Goal: Task Accomplishment & Management: Complete application form

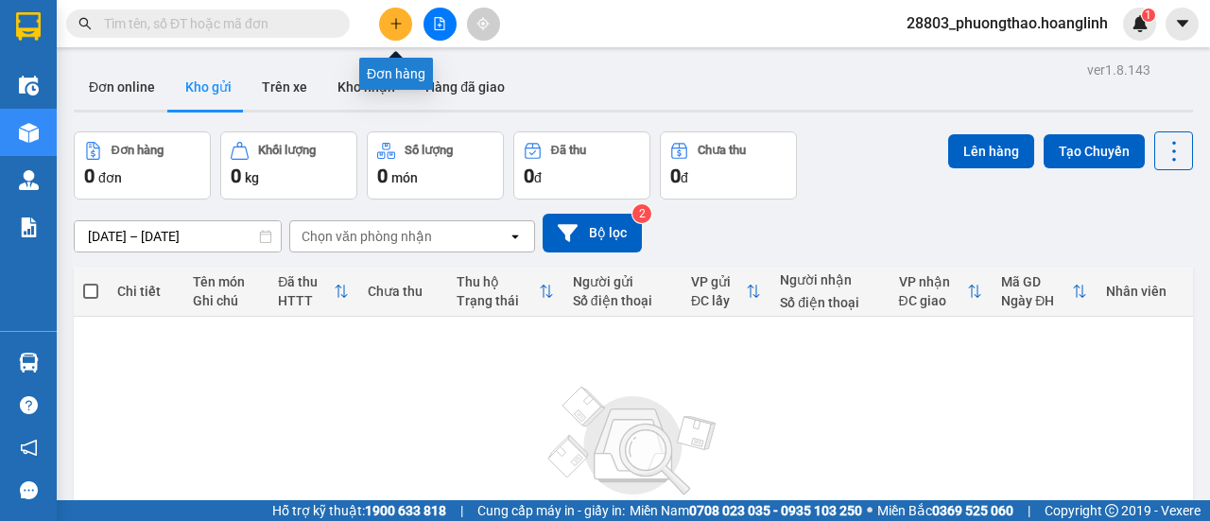
click at [390, 26] on icon "plus" at bounding box center [395, 23] width 13 height 13
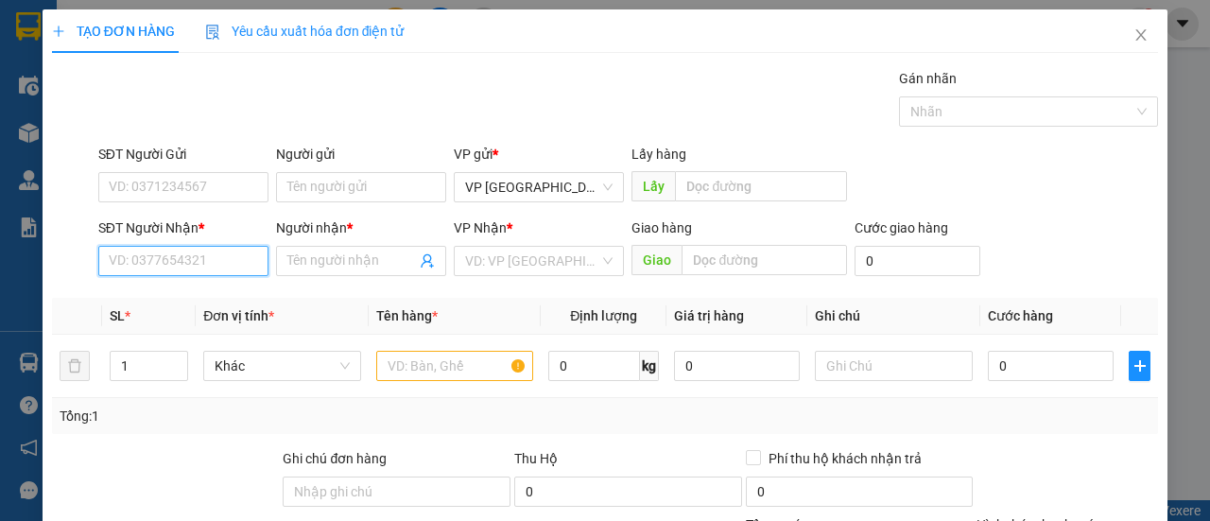
click at [161, 258] on input "SĐT Người Nhận *" at bounding box center [183, 261] width 170 height 30
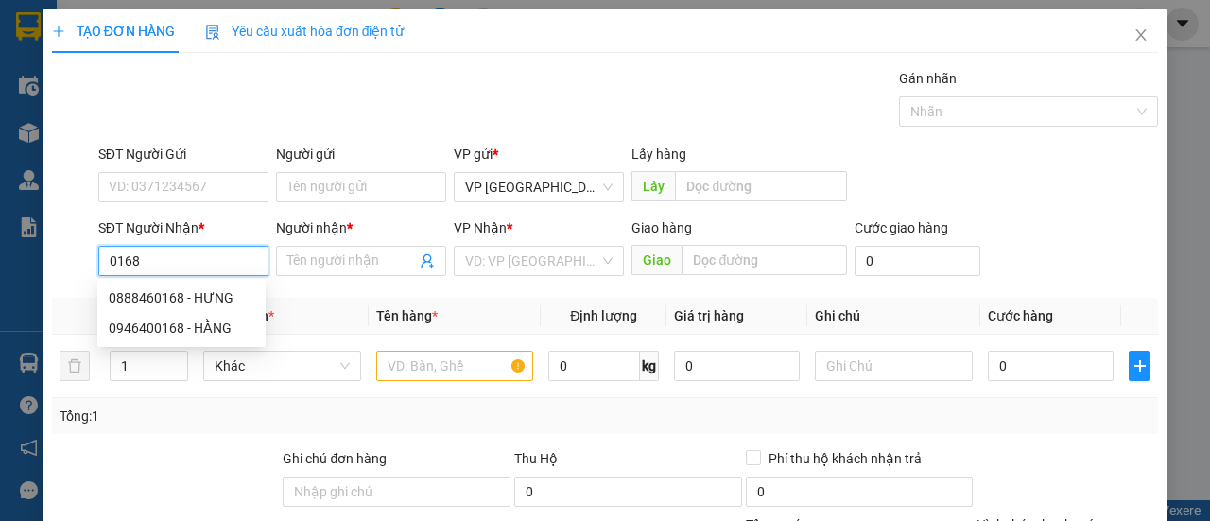
click at [161, 299] on div "0888460168 - HƯNG" at bounding box center [182, 297] width 146 height 21
type input "0888460168"
type input "HƯNG"
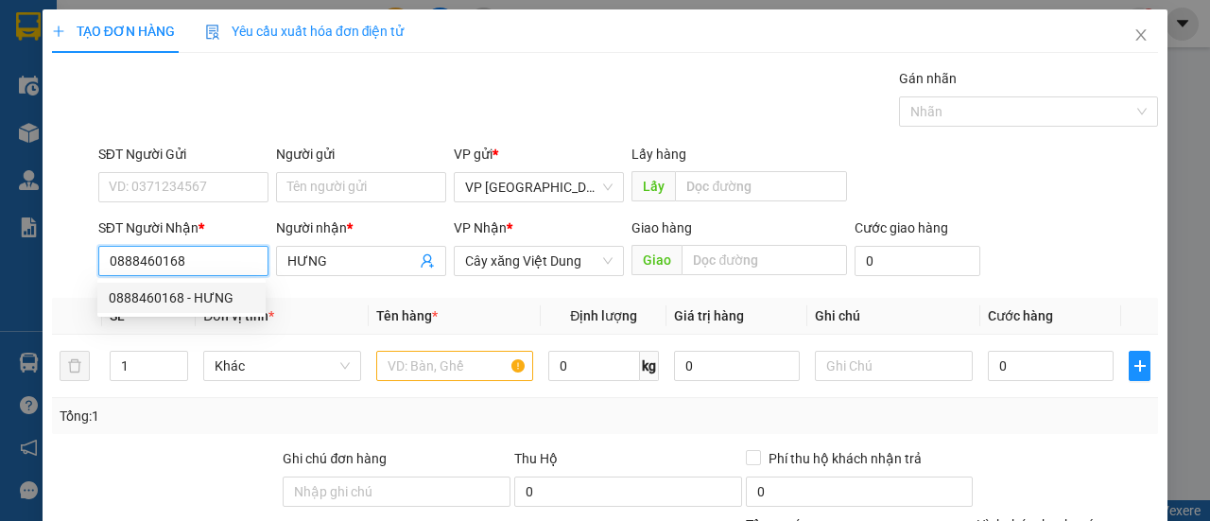
type input "490.000"
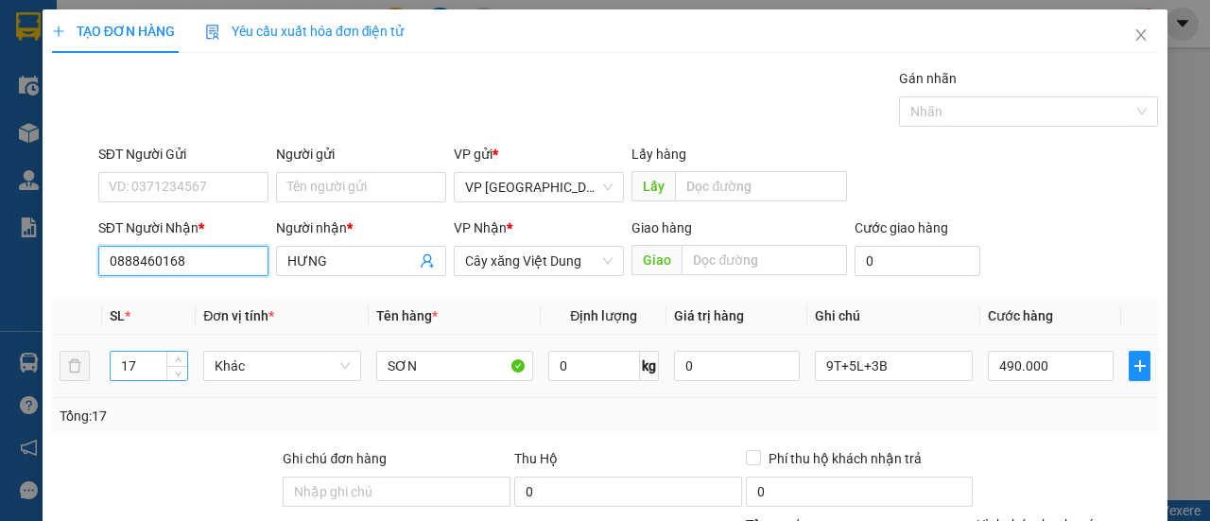
type input "0888460168"
drag, startPoint x: 132, startPoint y: 369, endPoint x: 90, endPoint y: 376, distance: 43.0
click at [93, 376] on tr "17 Khác SƠN 0 kg 0 9T+5L+3B 490.000" at bounding box center [605, 366] width 1106 height 63
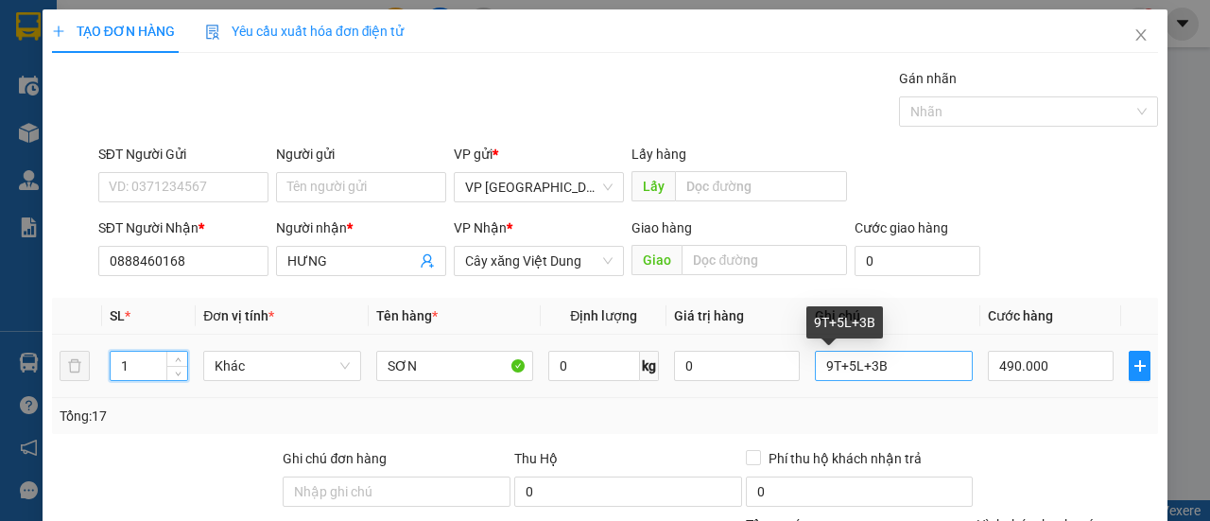
type input "1"
drag, startPoint x: 894, startPoint y: 369, endPoint x: 716, endPoint y: 377, distance: 177.8
click at [734, 377] on tr "1 Khác SƠN 0 kg 0 9T+5L+3B 490.000" at bounding box center [605, 366] width 1106 height 63
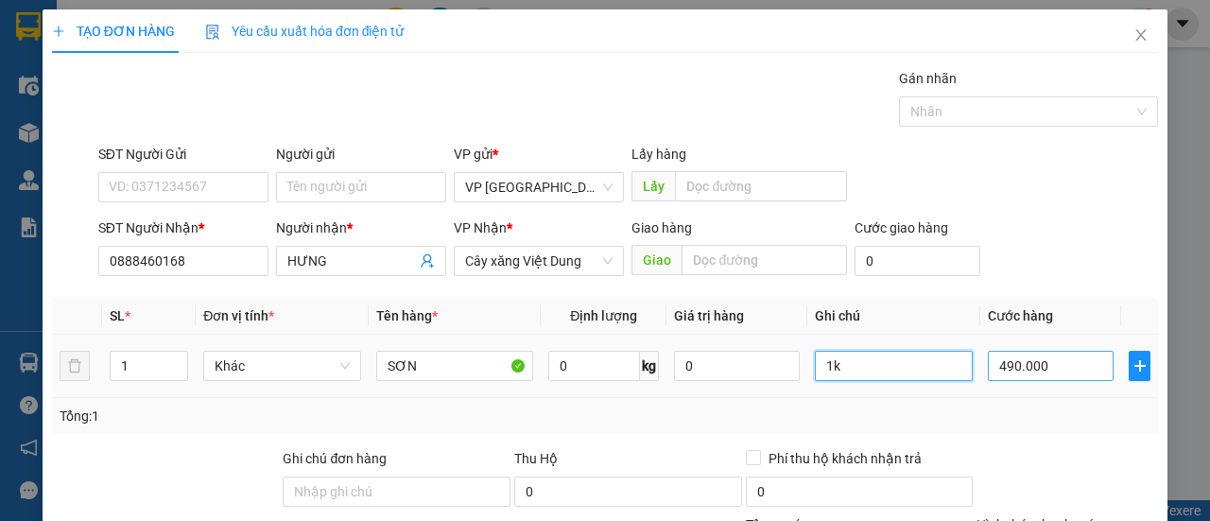
type input "1k"
click at [1064, 369] on input "490.000" at bounding box center [1050, 366] width 126 height 30
type input "00.003"
type input "3"
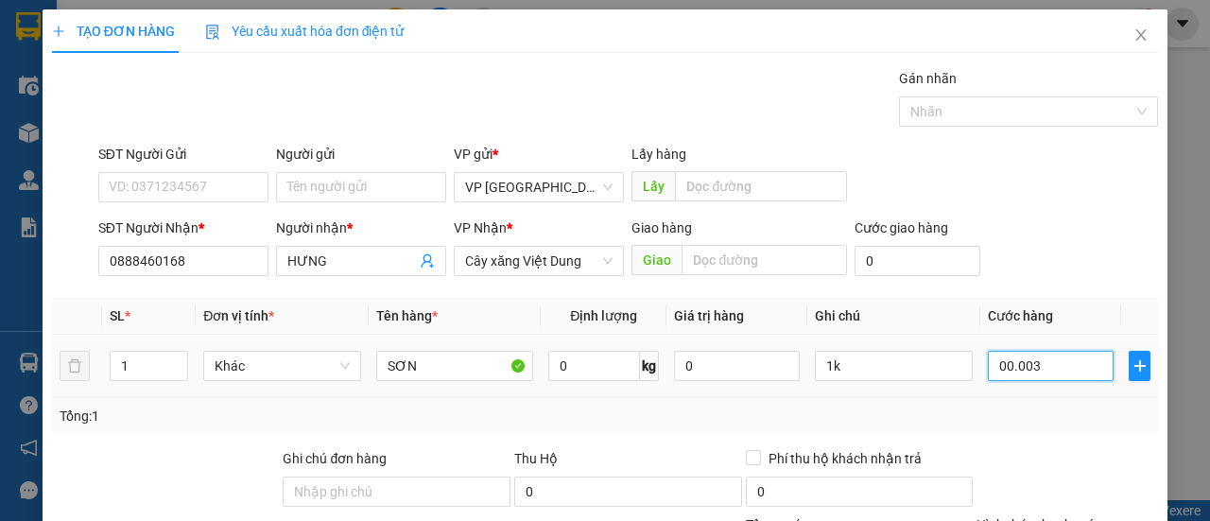
type input "0.000.030"
type input "30"
type input "00.000.030"
type input "30.000"
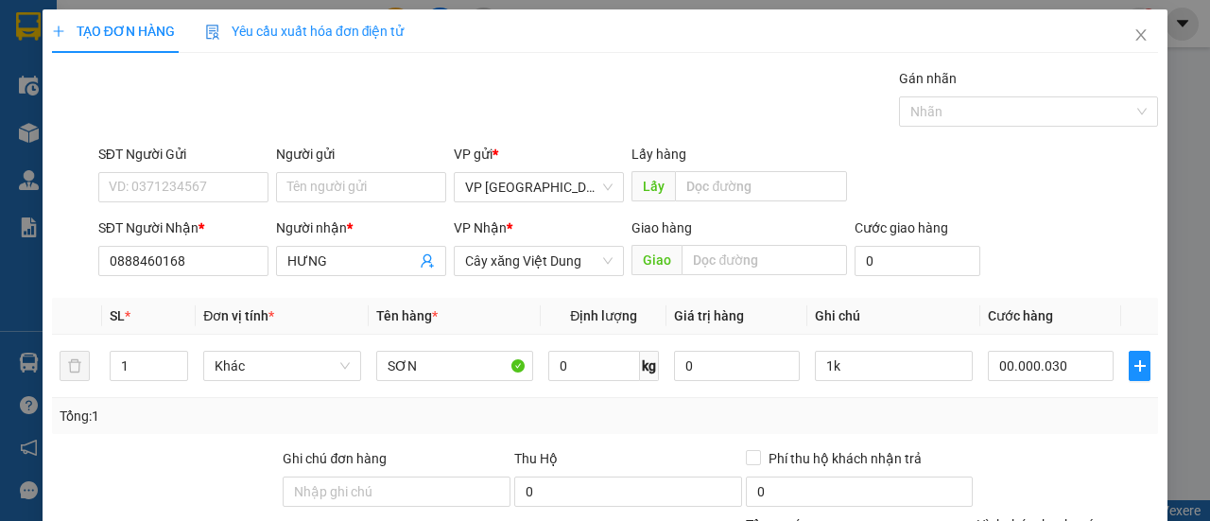
type input "30.000"
click at [1022, 411] on div "Tổng: 1" at bounding box center [605, 415] width 1090 height 21
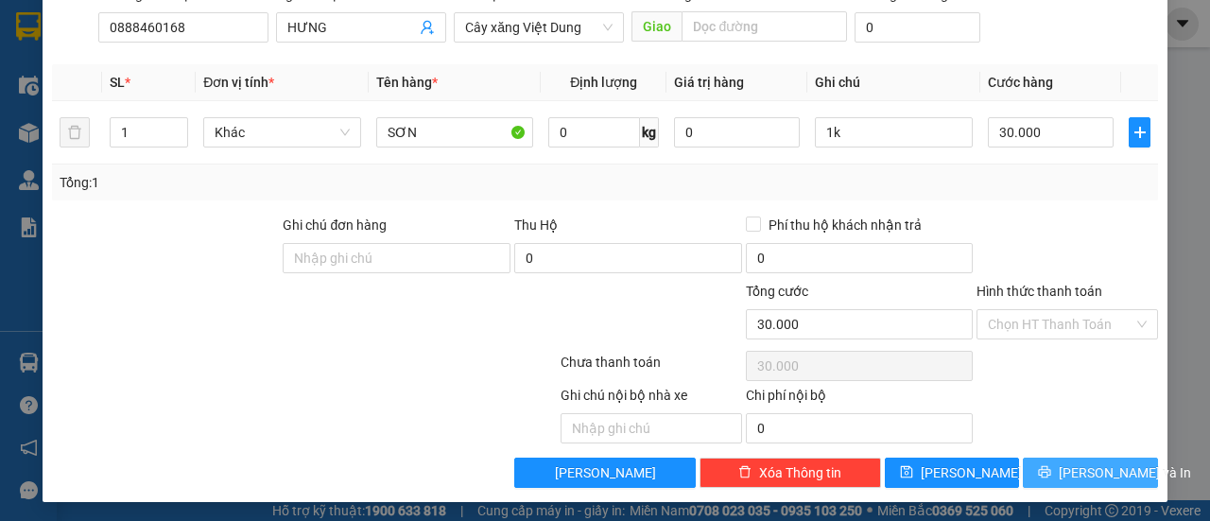
click at [1047, 468] on icon "printer" at bounding box center [1045, 472] width 12 height 12
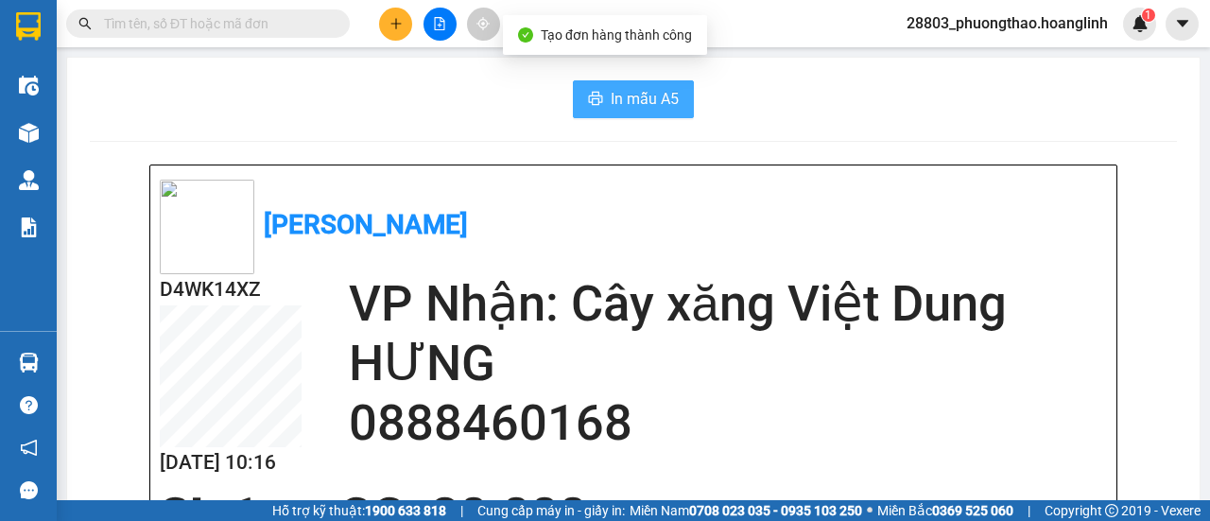
click at [644, 103] on span "In mẫu A5" at bounding box center [644, 99] width 68 height 24
click at [655, 87] on span "In mẫu A5" at bounding box center [644, 99] width 68 height 24
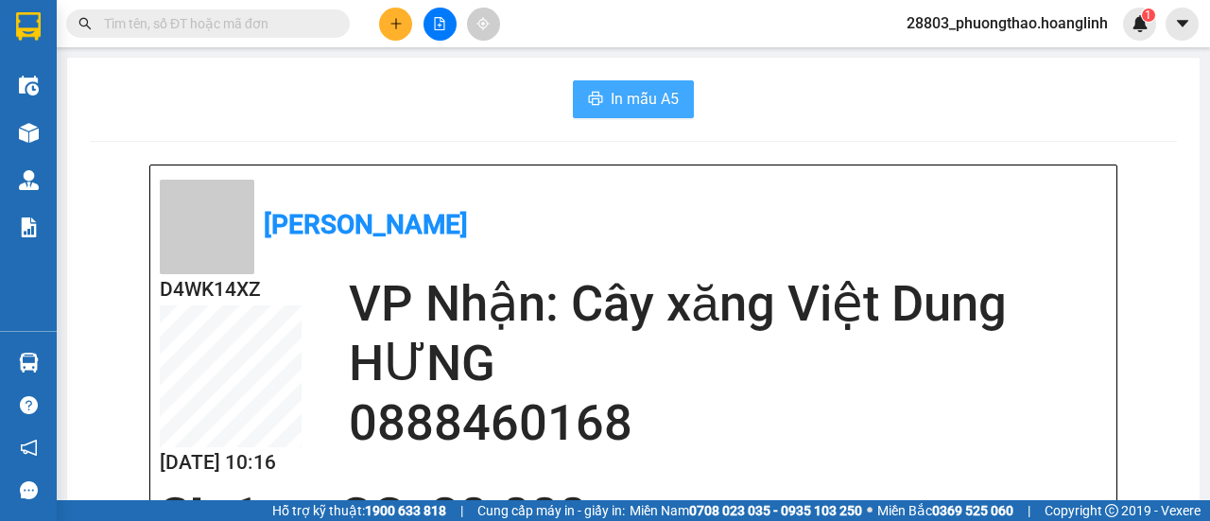
click at [610, 107] on span "In mẫu A5" at bounding box center [644, 99] width 68 height 24
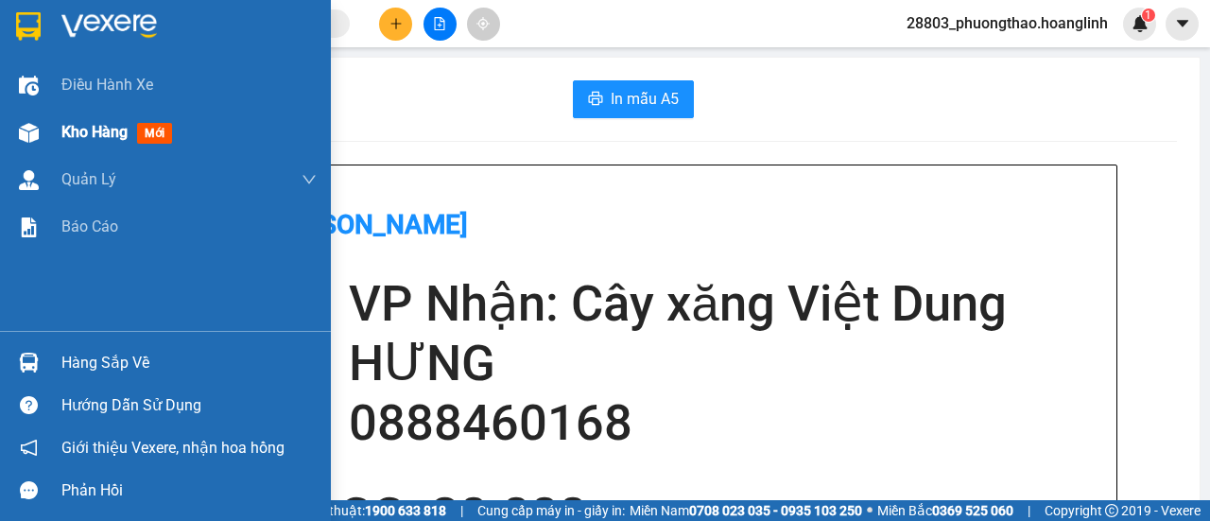
drag, startPoint x: 85, startPoint y: 143, endPoint x: 103, endPoint y: 139, distance: 18.3
click at [86, 143] on div "Kho hàng mới" at bounding box center [120, 132] width 118 height 24
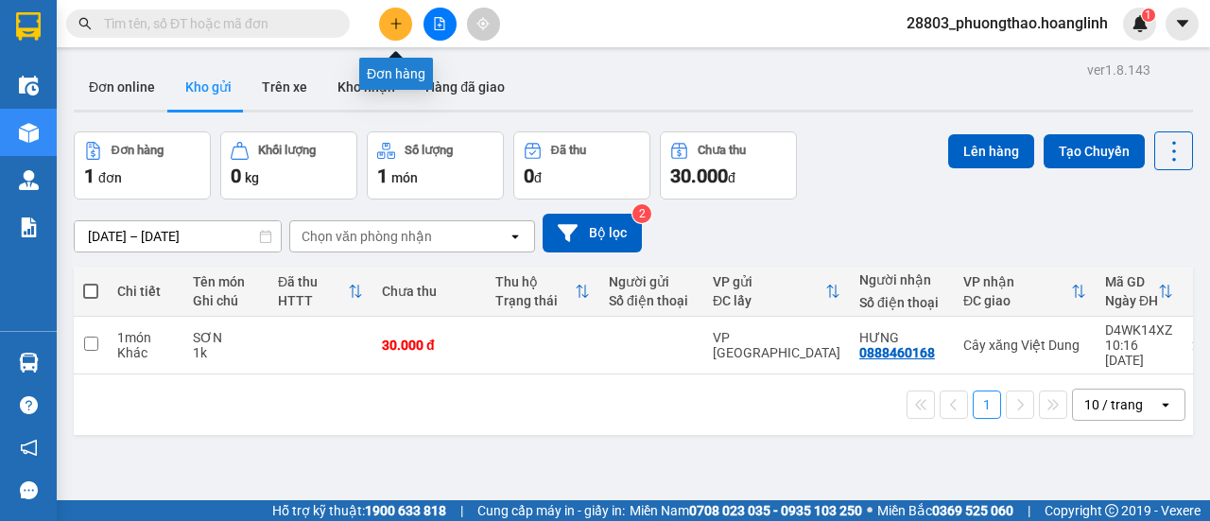
click at [406, 12] on button at bounding box center [395, 24] width 33 height 33
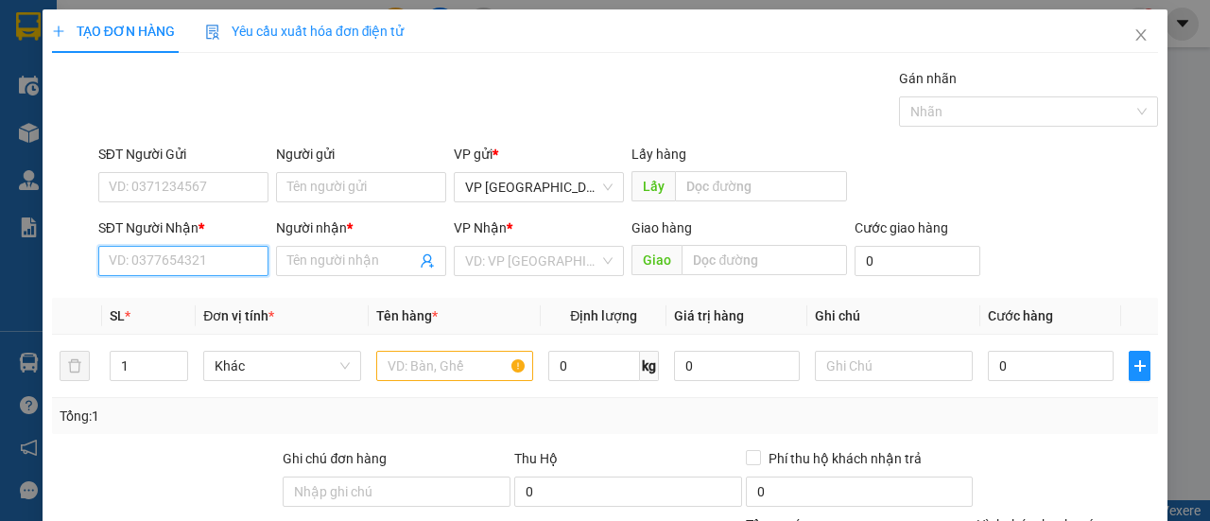
click at [193, 262] on input "SĐT Người Nhận *" at bounding box center [183, 261] width 170 height 30
click at [179, 291] on div "0357995168 - PHÁT" at bounding box center [182, 297] width 146 height 21
type input "0357995168"
type input "PHÁT"
type input "90.000"
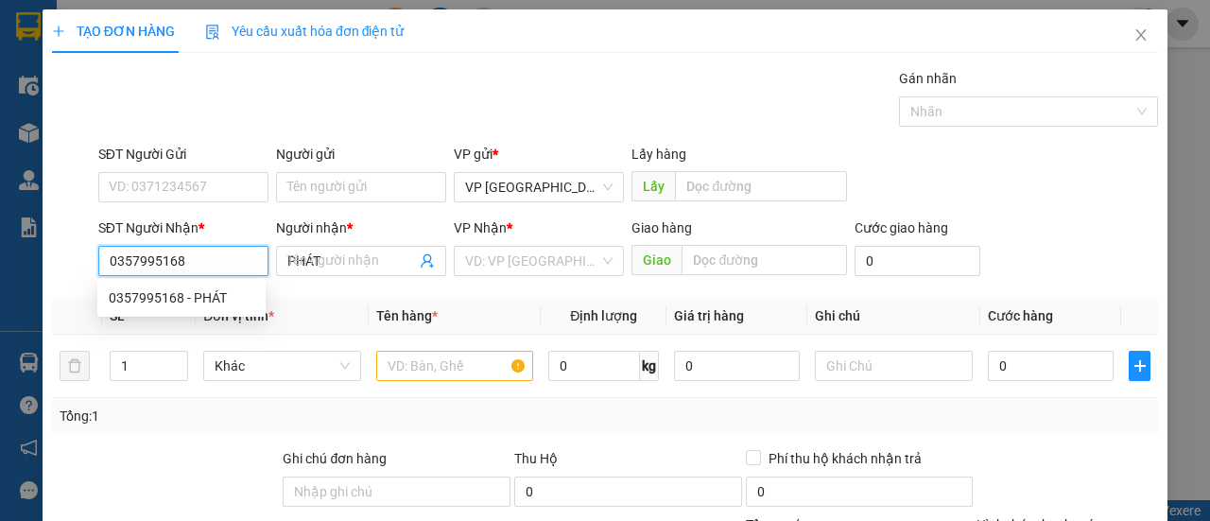
type input "90.000"
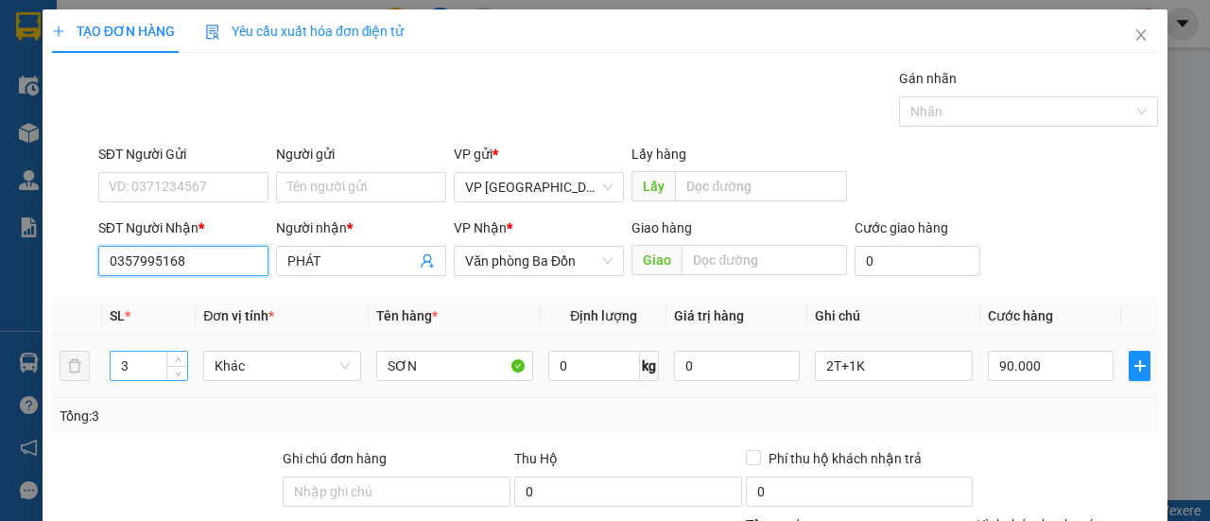
type input "0357995168"
drag, startPoint x: 129, startPoint y: 366, endPoint x: 96, endPoint y: 375, distance: 33.5
click at [96, 375] on tr "3 Khác SƠN 0 kg 0 2T+1K 90.000" at bounding box center [605, 366] width 1106 height 63
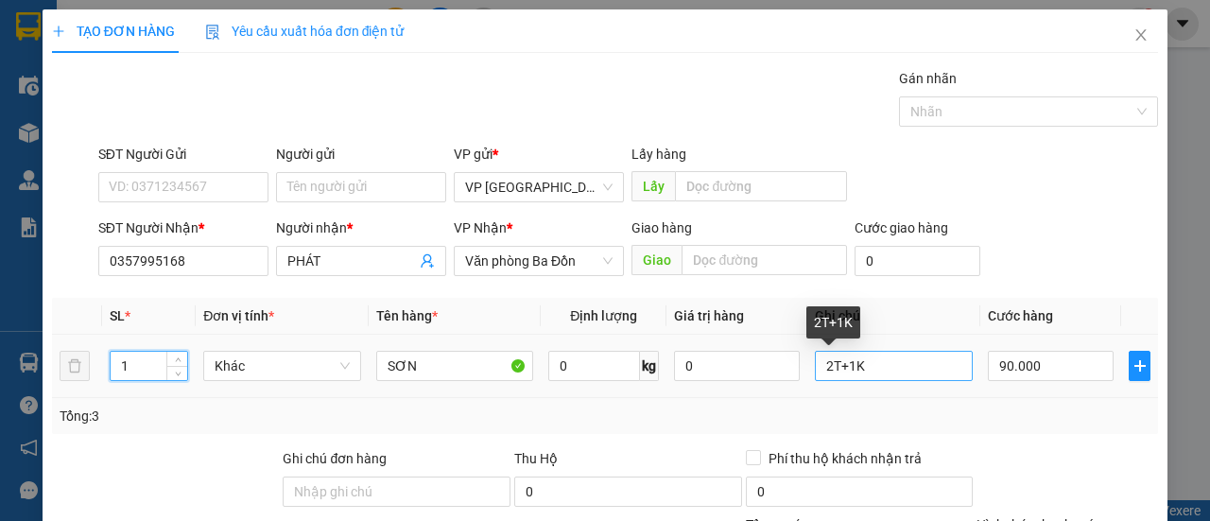
type input "1"
drag, startPoint x: 866, startPoint y: 368, endPoint x: 781, endPoint y: 381, distance: 86.1
click at [781, 381] on tr "1 Khác SƠN 0 kg 0 2T+1K 90.000" at bounding box center [605, 366] width 1106 height 63
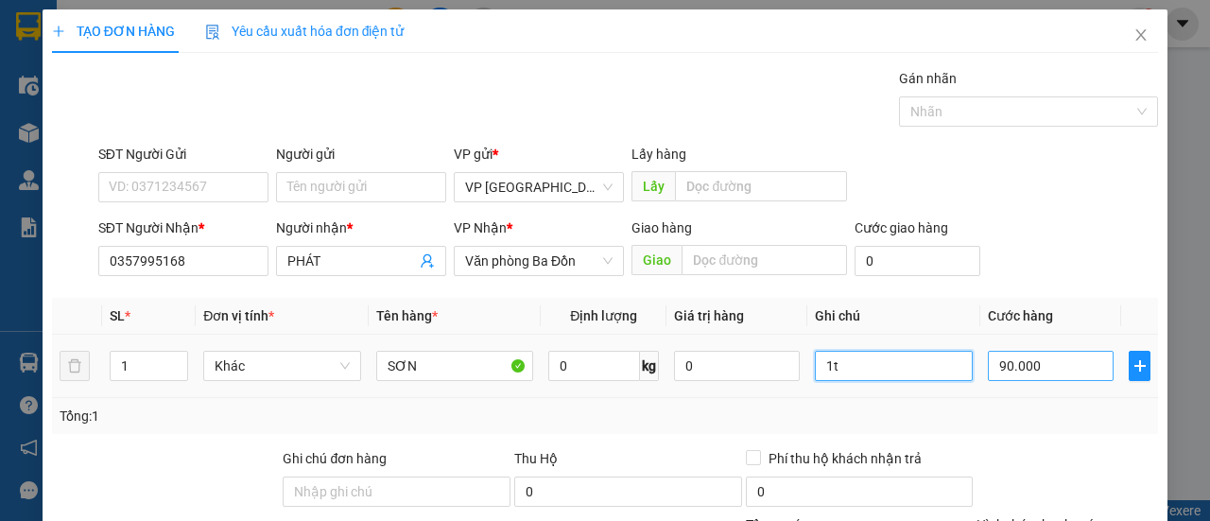
type input "1t"
click at [1030, 362] on input "90.000" at bounding box center [1050, 366] width 126 height 30
type input "00.003"
type input "3"
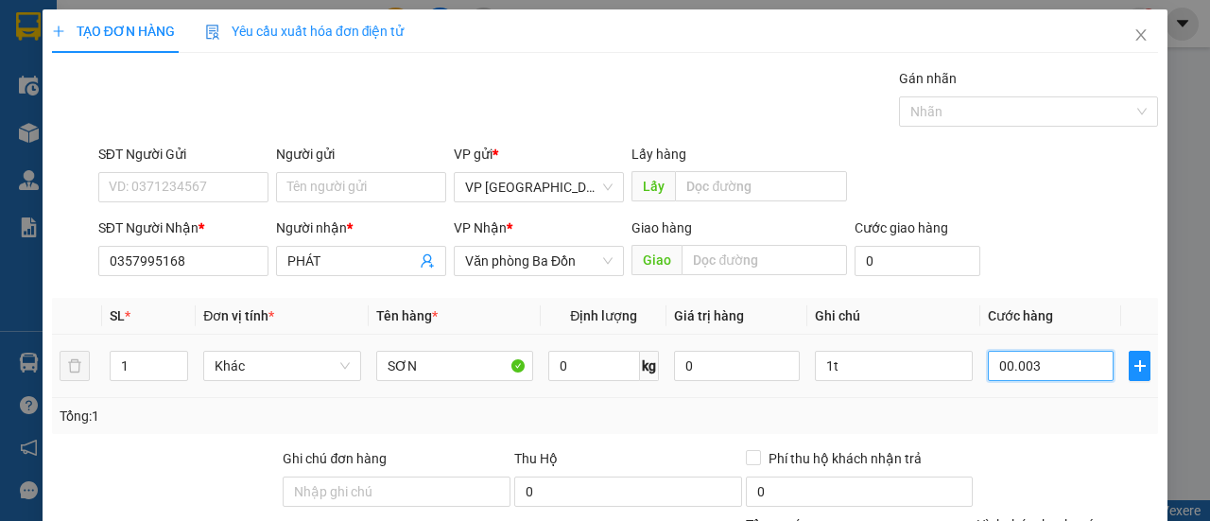
type input "0.000.030"
type input "30"
type input "0.000.030"
type input "30.000"
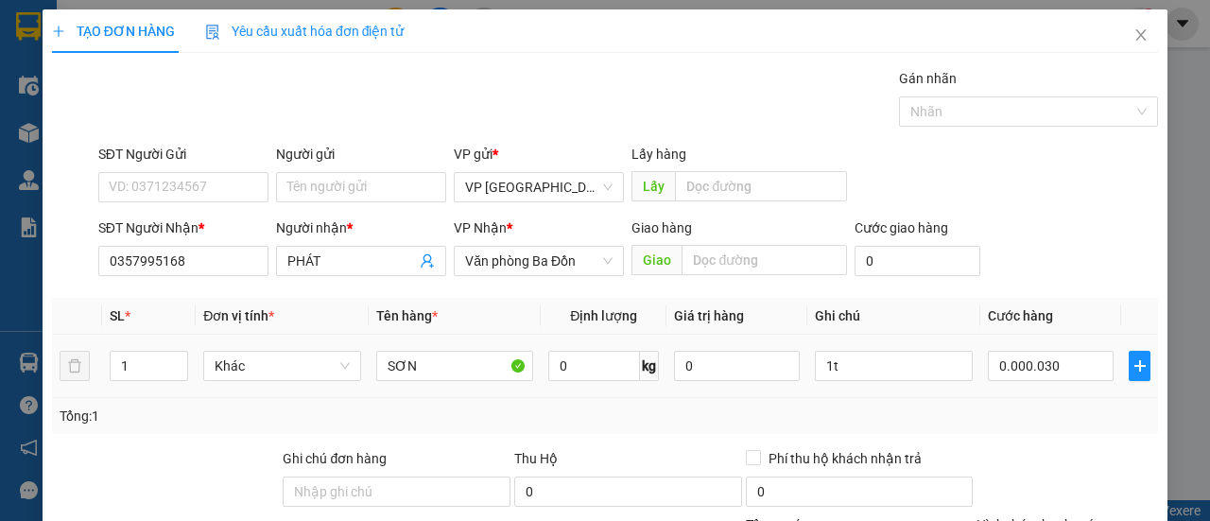
type input "30.000"
click at [1036, 391] on td "30.000" at bounding box center [1050, 366] width 141 height 63
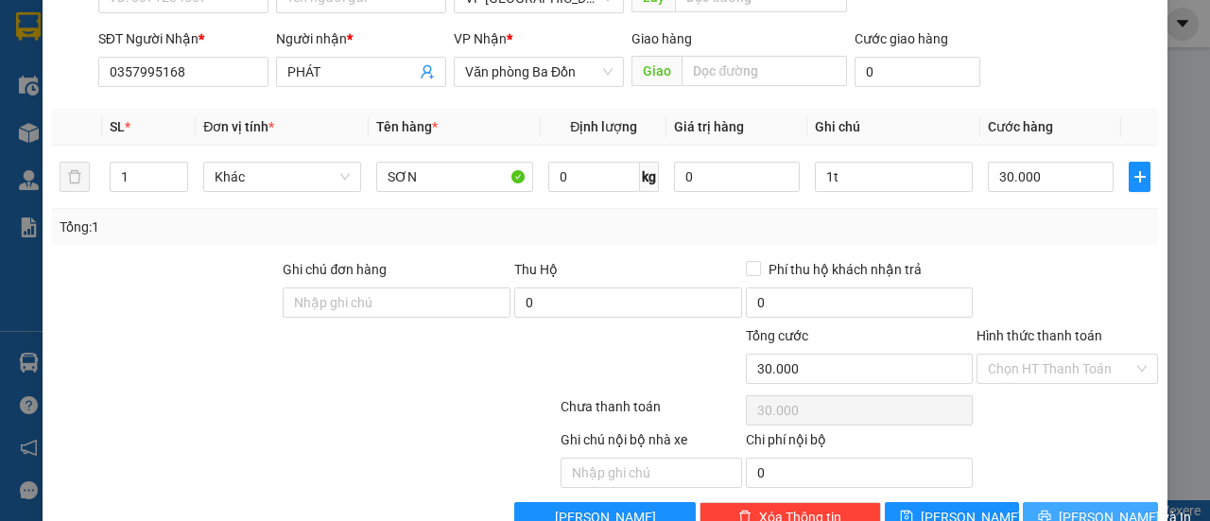
click at [1065, 506] on span "[PERSON_NAME] và In" at bounding box center [1124, 516] width 132 height 21
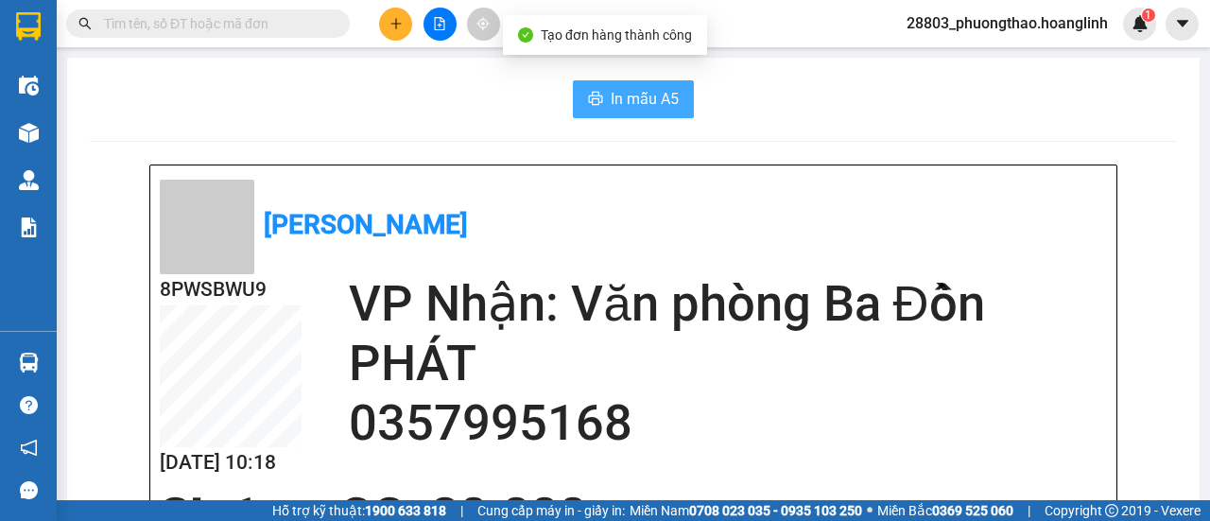
click at [628, 104] on span "In mẫu A5" at bounding box center [644, 99] width 68 height 24
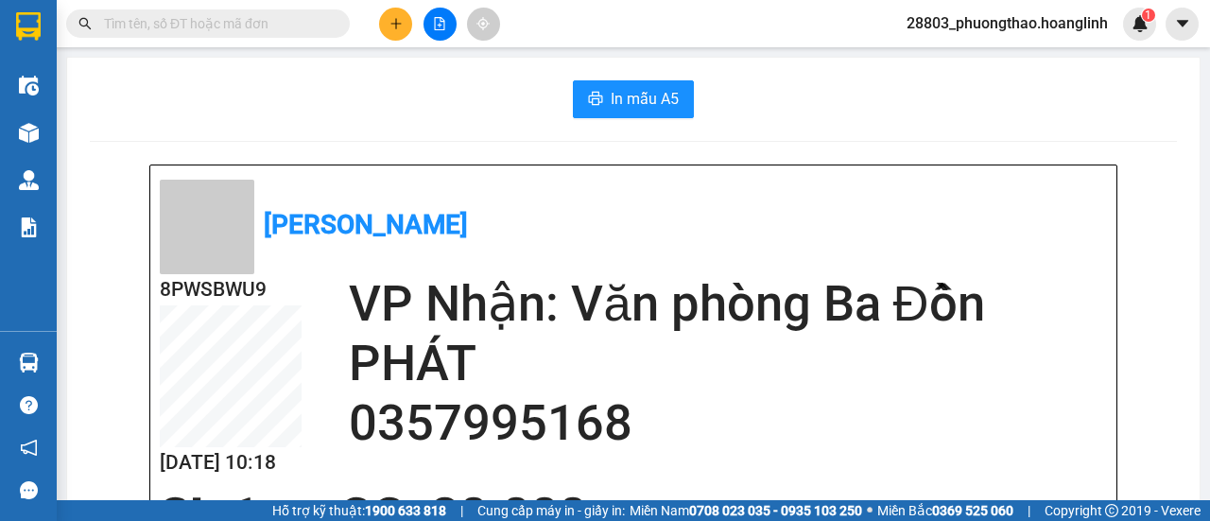
click at [394, 26] on icon "plus" at bounding box center [395, 23] width 13 height 13
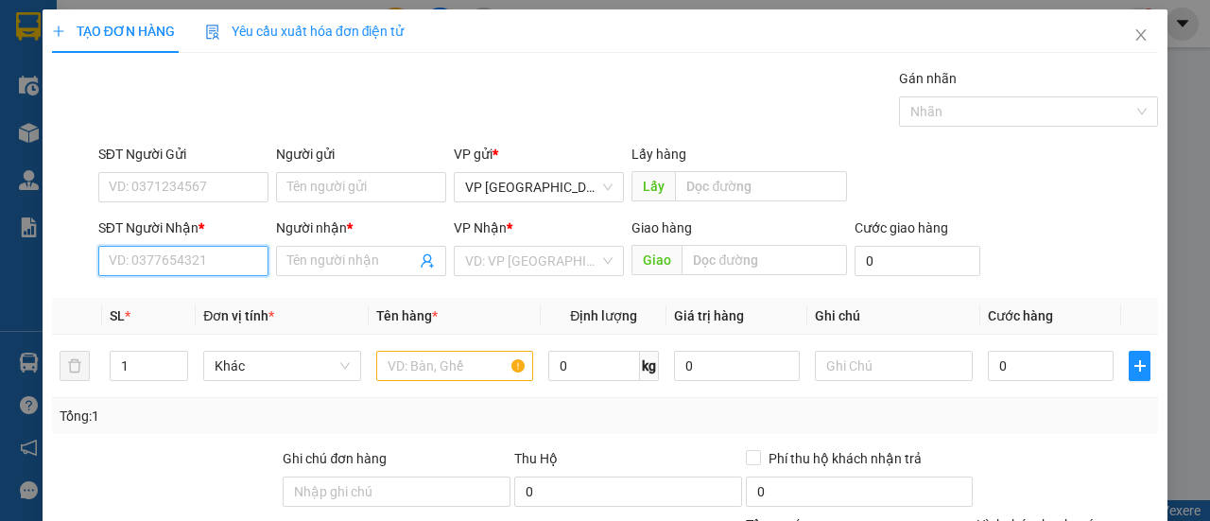
click at [178, 259] on input "SĐT Người Nhận *" at bounding box center [183, 261] width 170 height 30
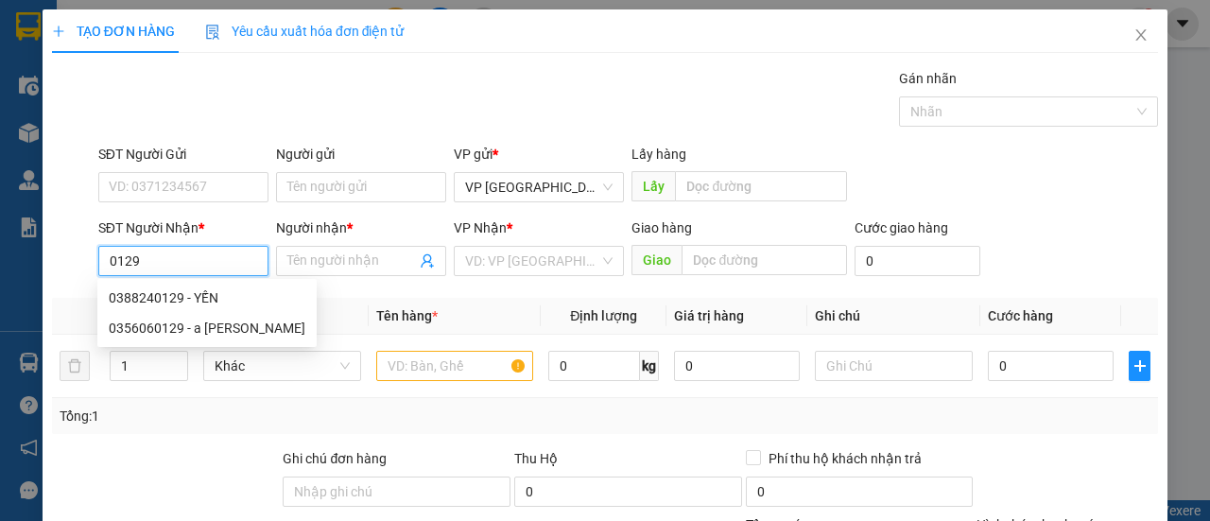
click at [103, 250] on input "0129" at bounding box center [183, 261] width 170 height 30
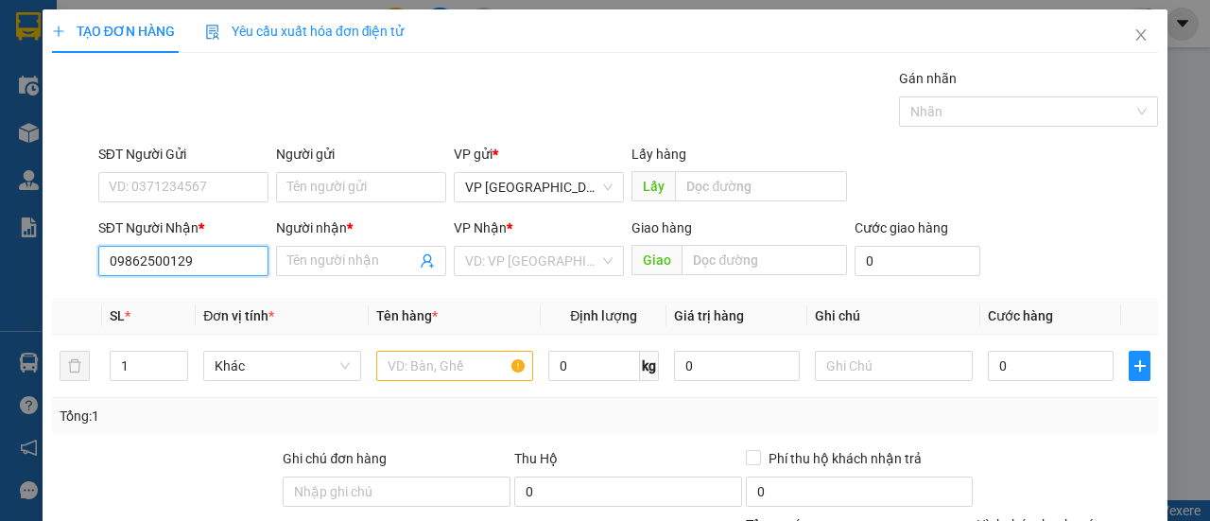
type input "0986250129"
click at [209, 300] on div "0986250129 - BÉ ĐEN" at bounding box center [182, 297] width 146 height 21
type input "BÉ ĐEN"
type input "CXVD"
type input "0986250129"
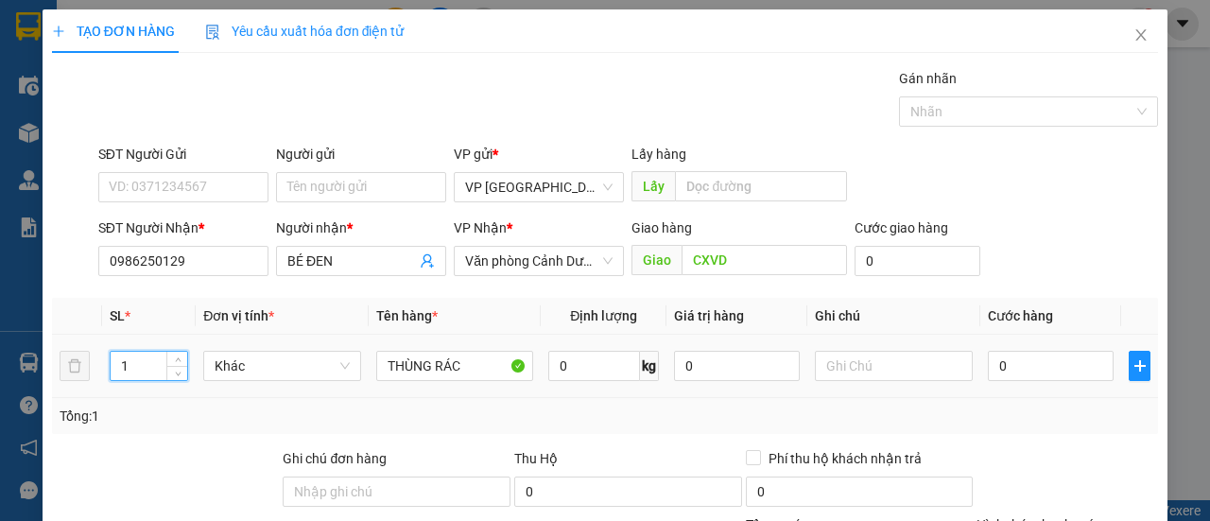
drag, startPoint x: 102, startPoint y: 381, endPoint x: 54, endPoint y: 368, distance: 50.0
click at [56, 369] on tr "1 [PERSON_NAME] RÁC 0 kg 0 0" at bounding box center [605, 366] width 1106 height 63
type input "2"
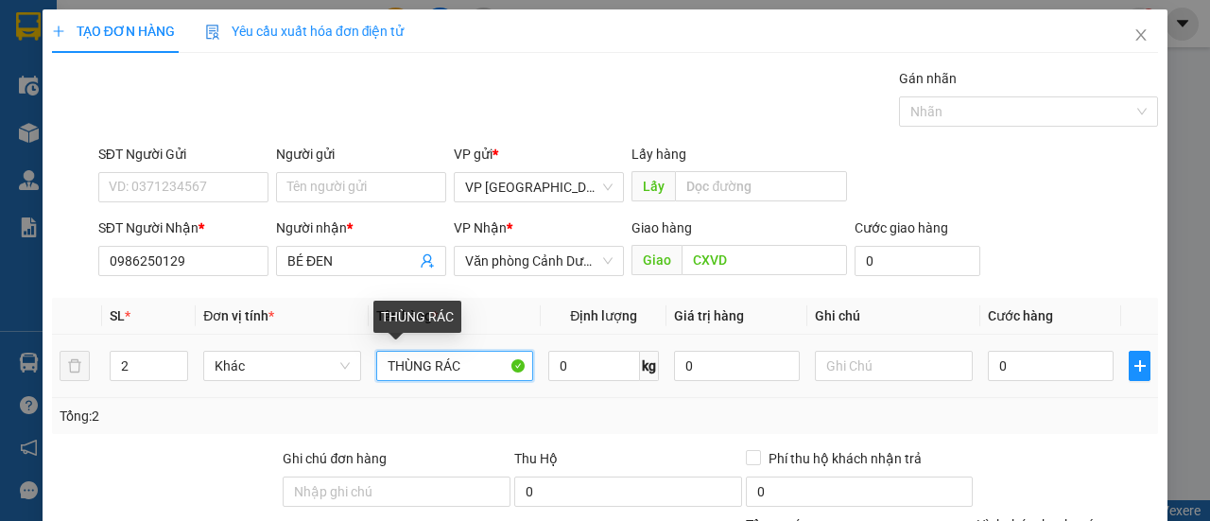
drag, startPoint x: 343, startPoint y: 379, endPoint x: 280, endPoint y: 386, distance: 63.8
click at [300, 388] on tr "2 [PERSON_NAME] RÁC 0 kg 0 0" at bounding box center [605, 366] width 1106 height 63
type input "h"
type input "HÀNG"
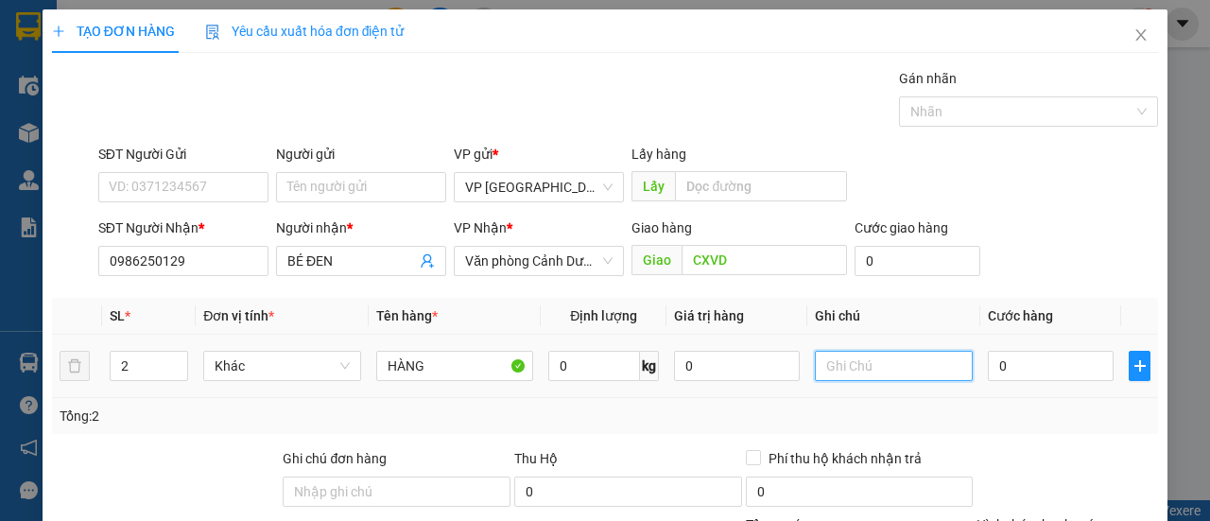
click at [864, 366] on input "text" at bounding box center [894, 366] width 158 height 30
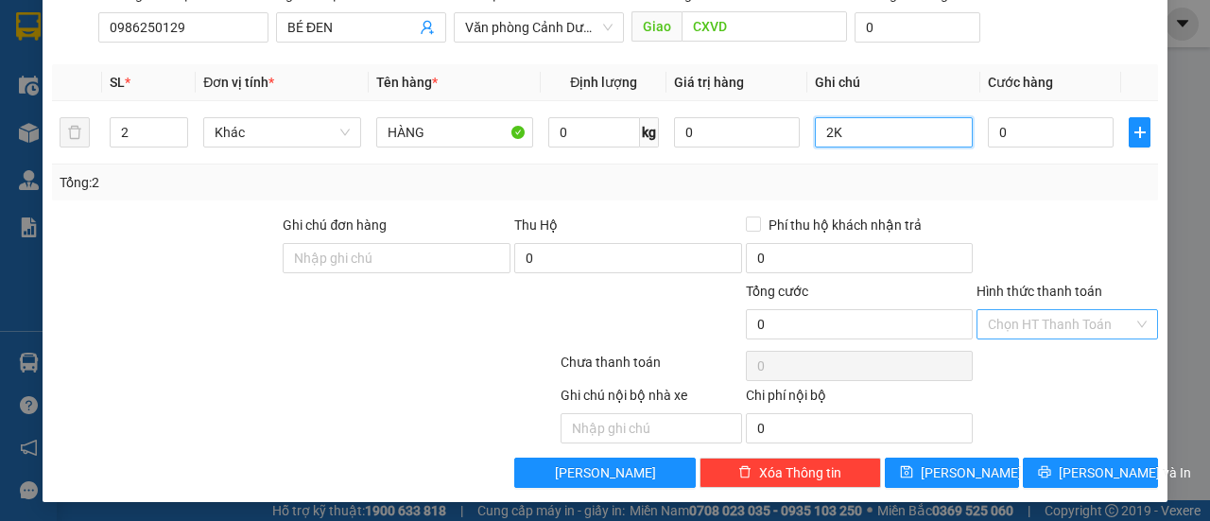
type input "2K"
click at [1034, 311] on input "Hình thức thanh toán" at bounding box center [1060, 324] width 146 height 28
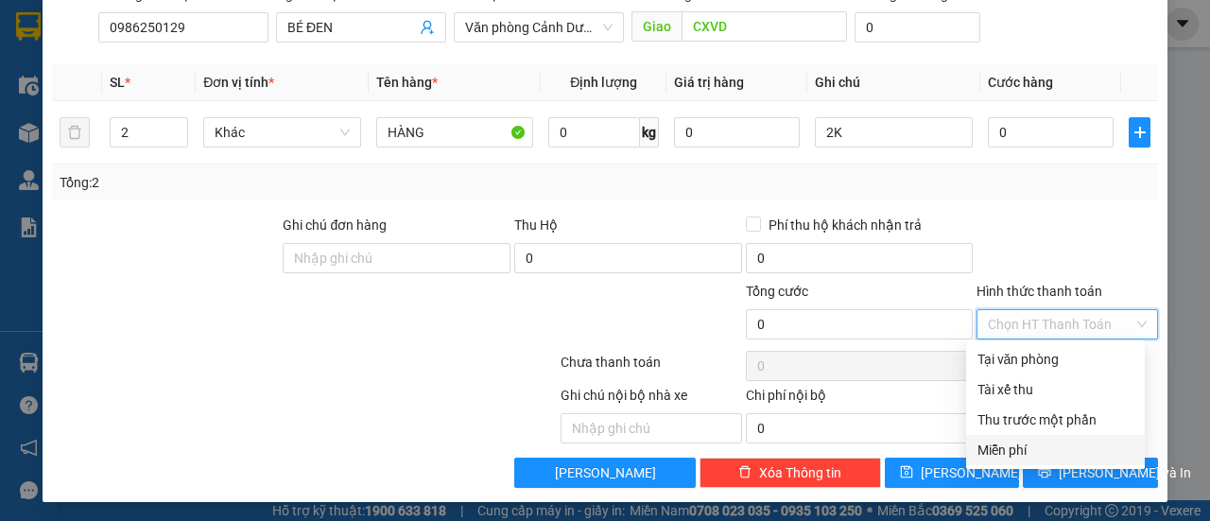
click at [1039, 445] on div "Miễn phí" at bounding box center [1055, 449] width 156 height 21
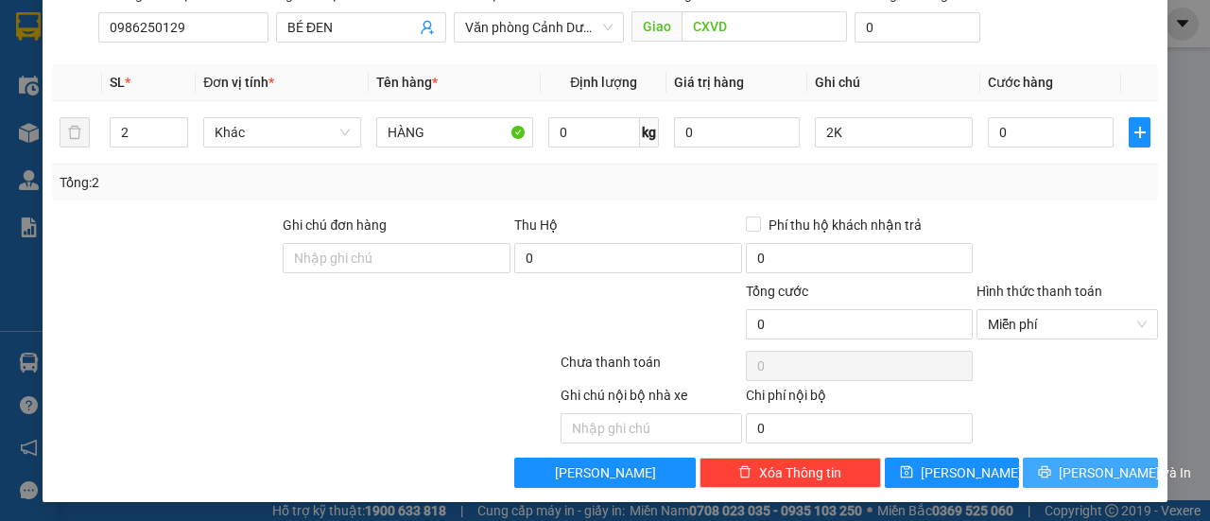
click at [1082, 468] on span "[PERSON_NAME] và In" at bounding box center [1124, 472] width 132 height 21
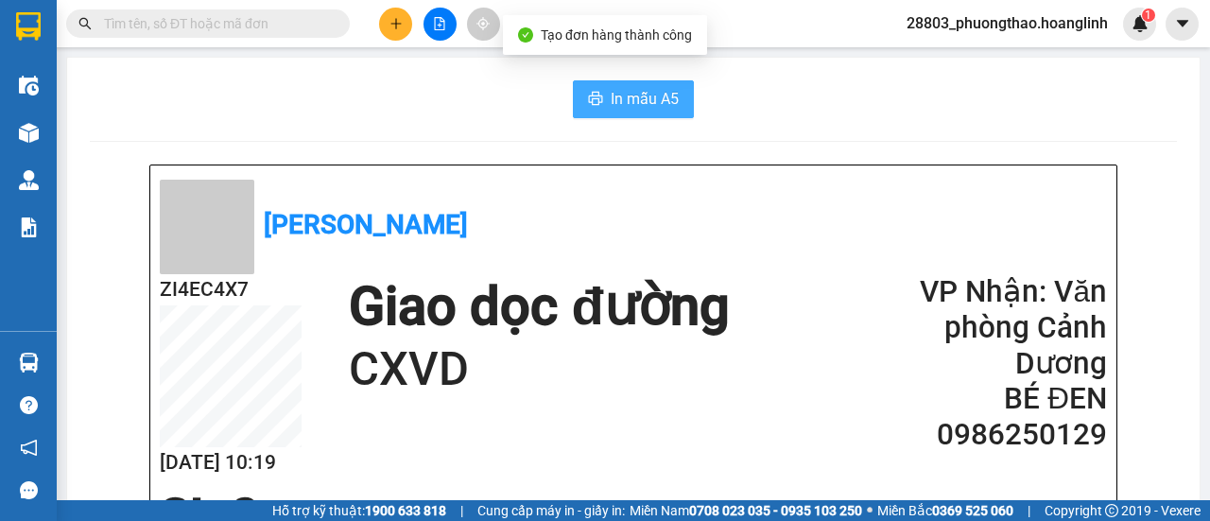
click at [669, 93] on span "In mẫu A5" at bounding box center [644, 99] width 68 height 24
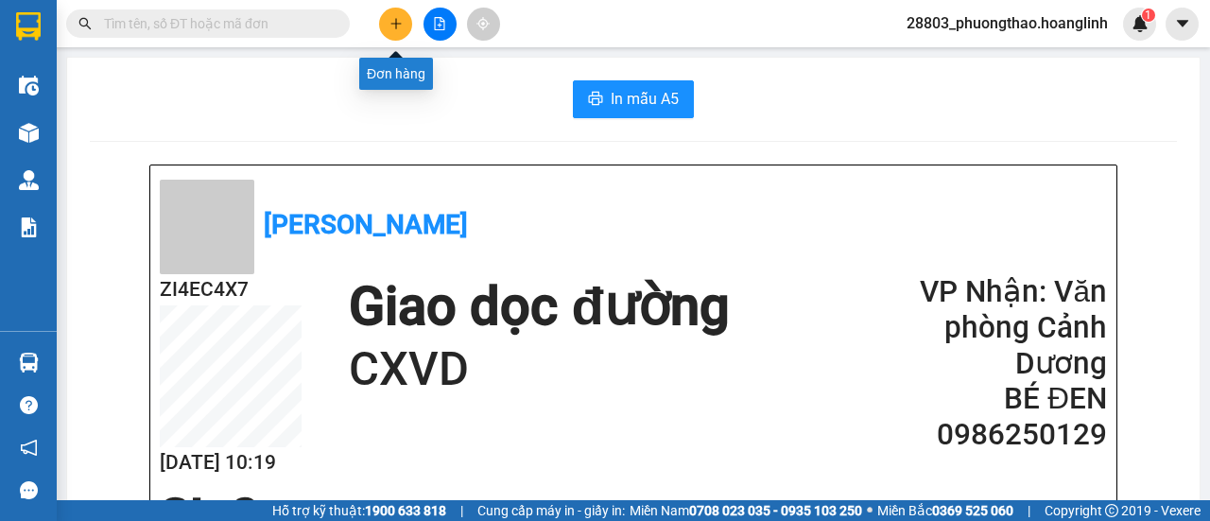
click at [401, 26] on icon "plus" at bounding box center [395, 23] width 13 height 13
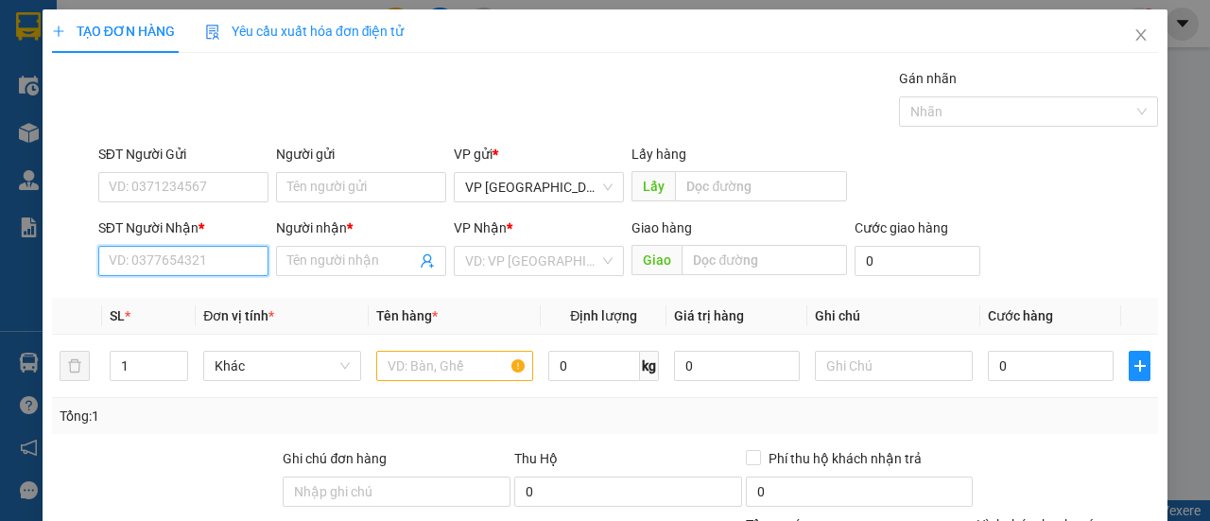
click at [147, 266] on input "SĐT Người Nhận *" at bounding box center [183, 261] width 170 height 30
click at [180, 297] on div "0973513335 - [PERSON_NAME]" at bounding box center [202, 297] width 186 height 21
type input "0973513335"
type input "C NHUNG HUYỀN"
type input "[PERSON_NAME]"
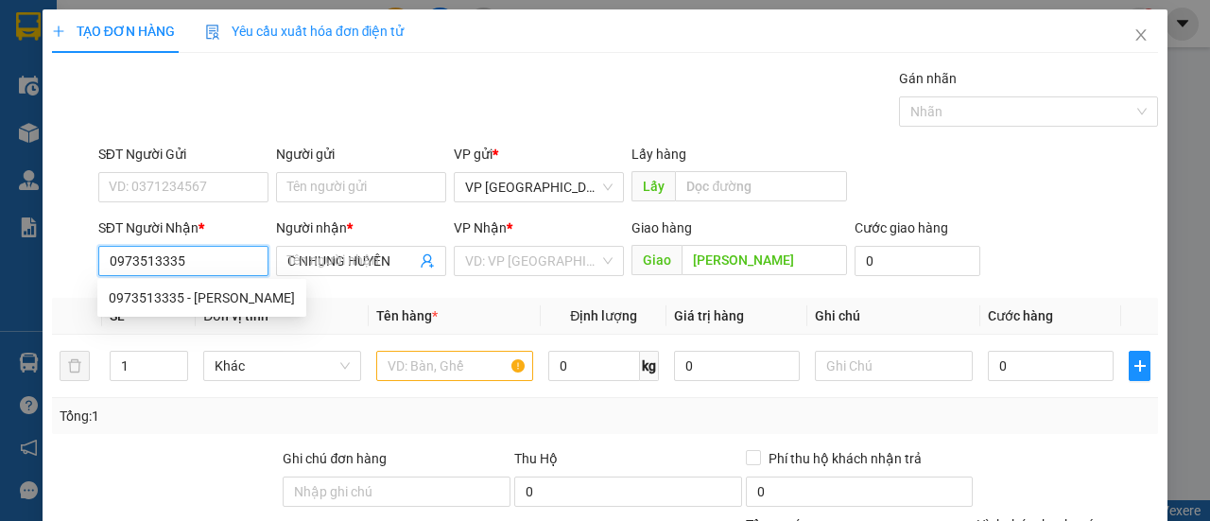
type input "280.000"
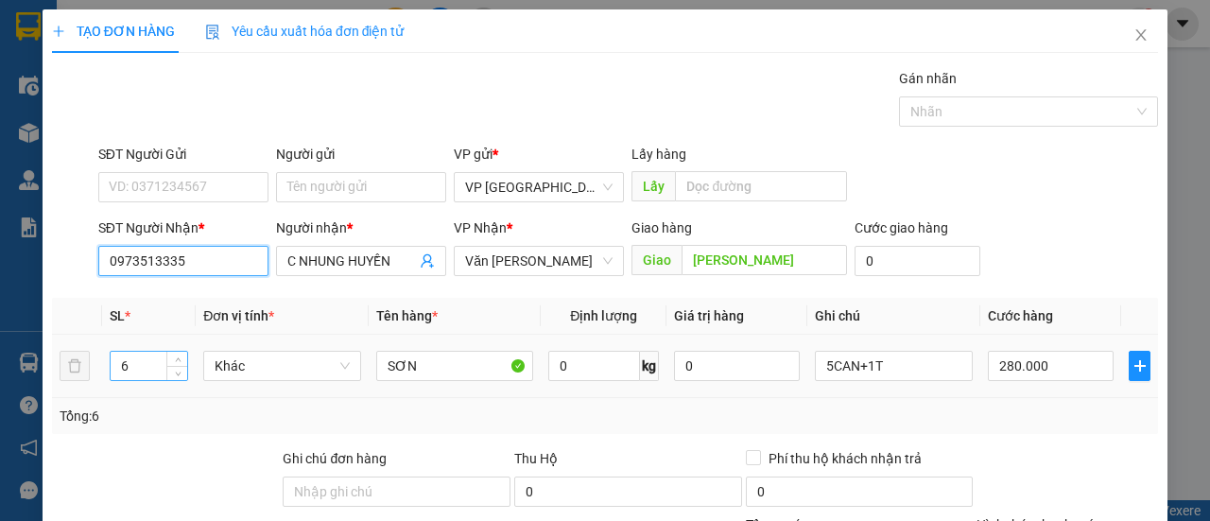
type input "0973513335"
drag, startPoint x: 134, startPoint y: 361, endPoint x: 49, endPoint y: 391, distance: 90.3
click at [62, 390] on tr "6 Khác SƠN 0 kg 0 5CAN+1T 280.000" at bounding box center [605, 366] width 1106 height 63
type input "3"
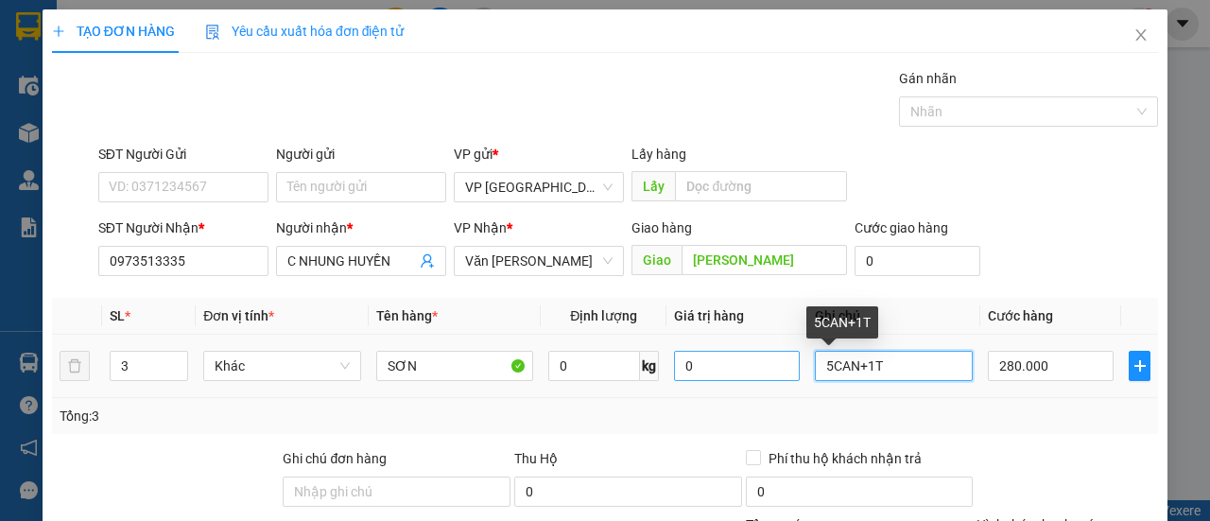
drag, startPoint x: 867, startPoint y: 359, endPoint x: 703, endPoint y: 377, distance: 164.5
click at [711, 370] on tr "3 Khác SƠN 0 kg 0 5CAN+1T 280.000" at bounding box center [605, 366] width 1106 height 63
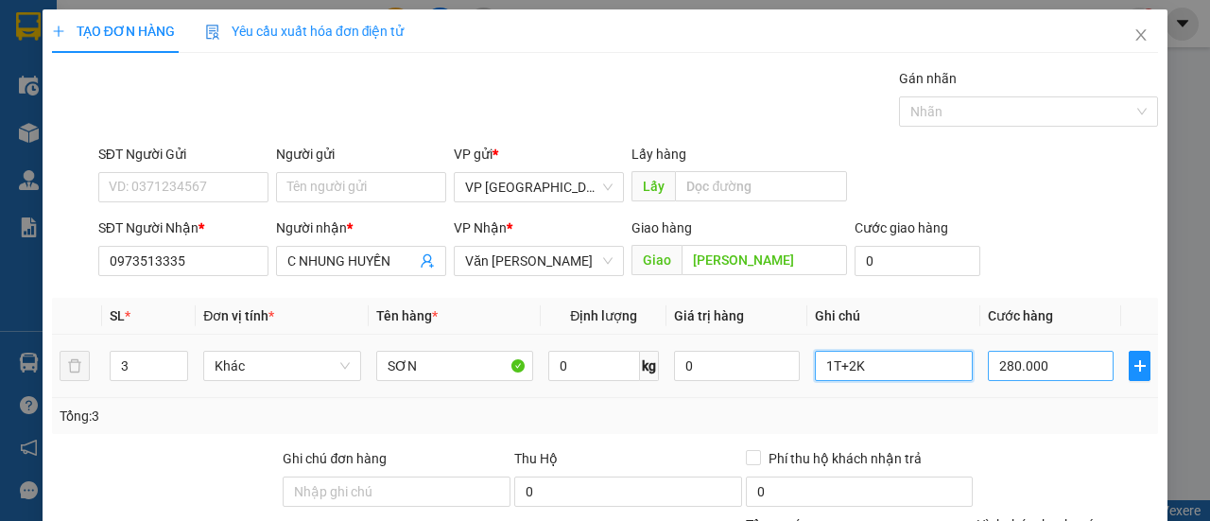
type input "1T+2K"
click at [1049, 370] on input "280.000" at bounding box center [1050, 366] width 126 height 30
type input "00.009"
type input "9"
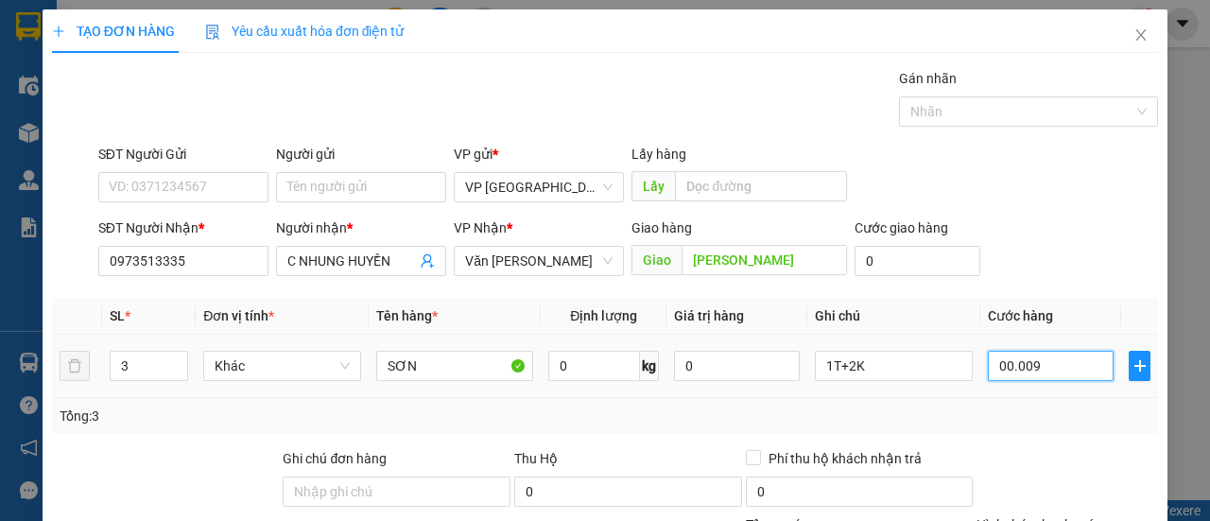
type input "0.000.090"
type input "90"
type input "00.000.090"
type input "90.000"
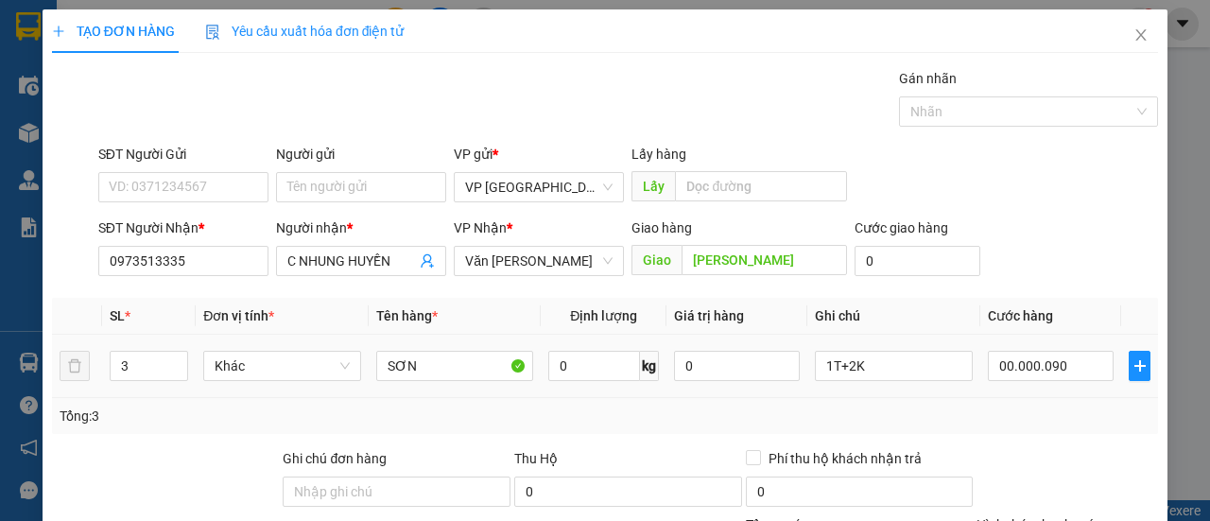
type input "90.000"
click at [1030, 402] on div "Tổng: 3" at bounding box center [605, 416] width 1106 height 36
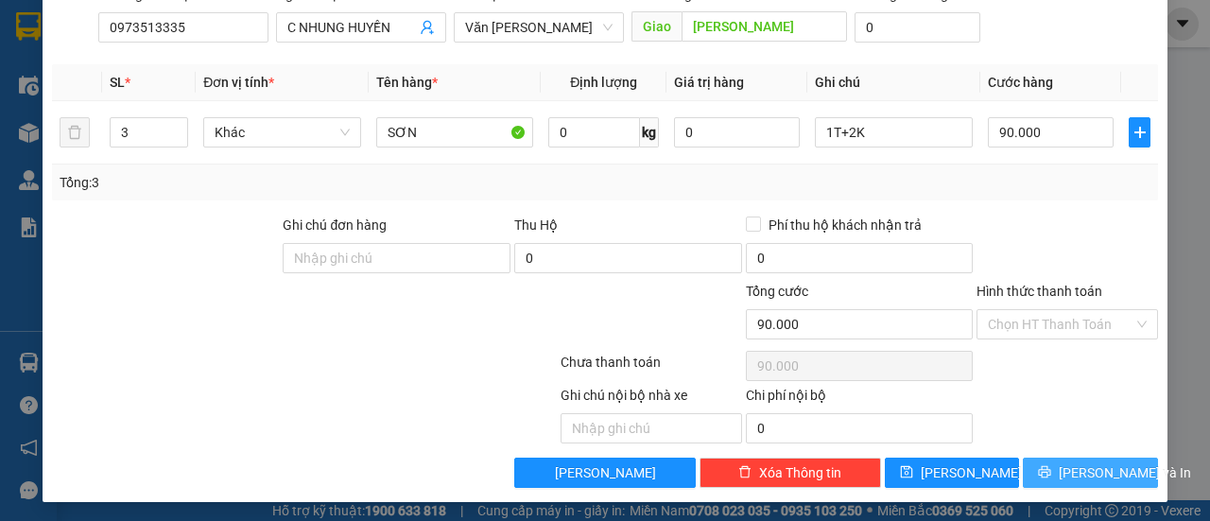
click at [1079, 469] on span "[PERSON_NAME] và In" at bounding box center [1124, 472] width 132 height 21
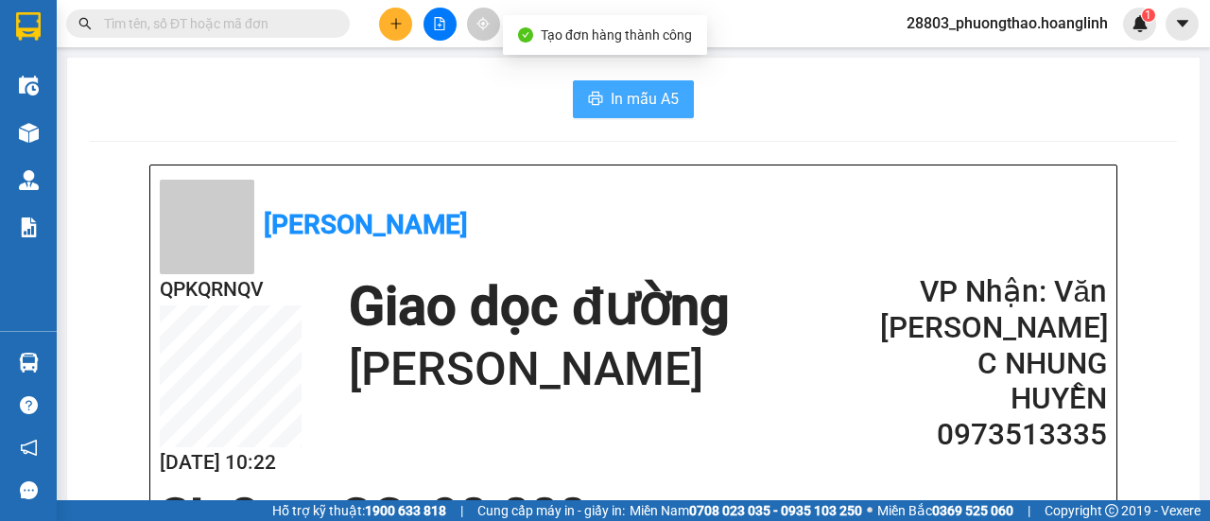
click at [593, 101] on icon "printer" at bounding box center [595, 98] width 15 height 15
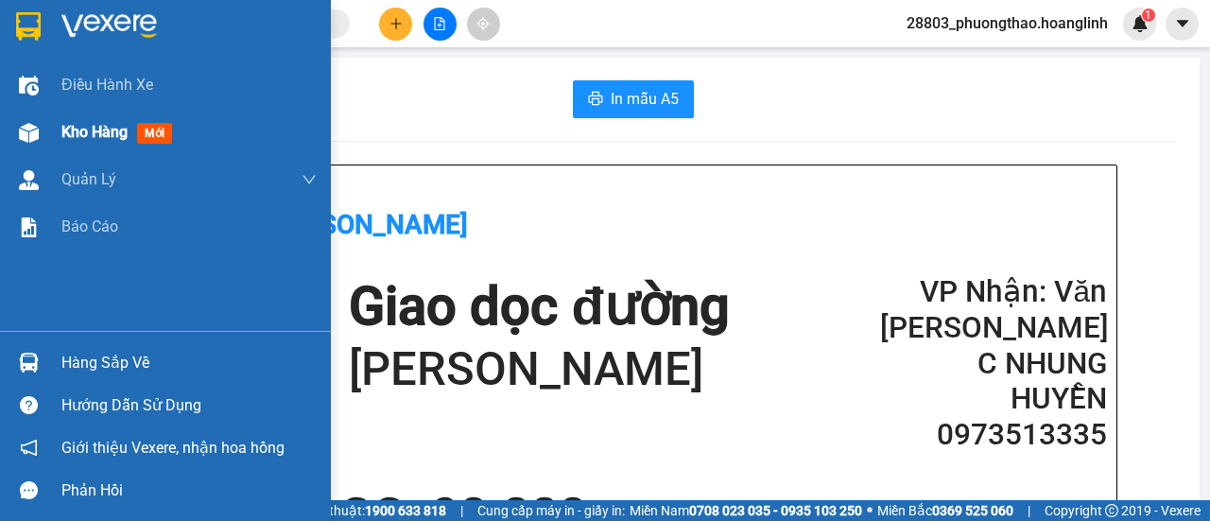
click at [37, 131] on img at bounding box center [29, 133] width 20 height 20
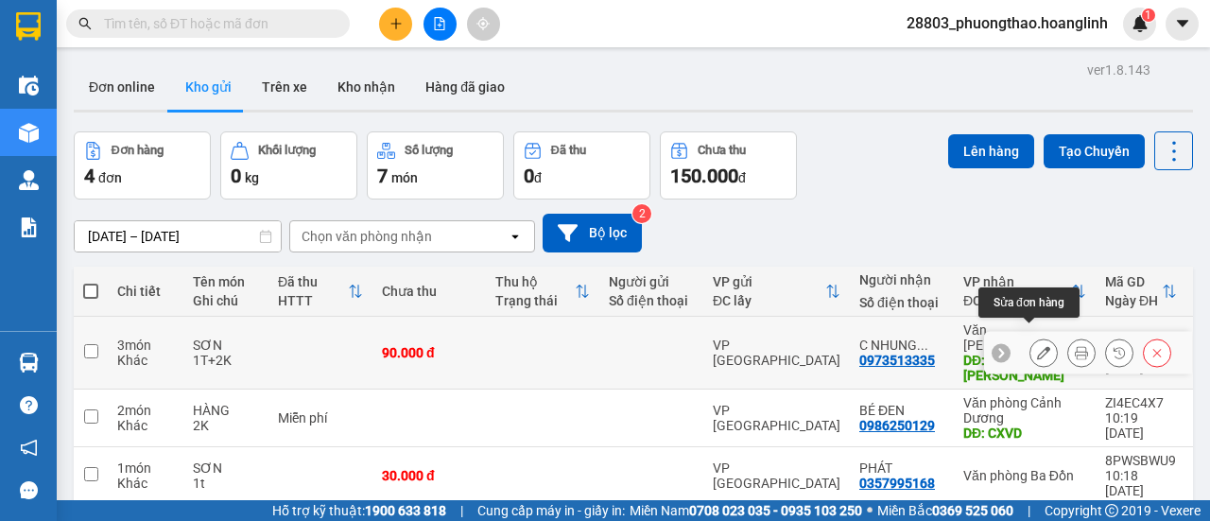
click at [1037, 346] on icon at bounding box center [1043, 352] width 13 height 13
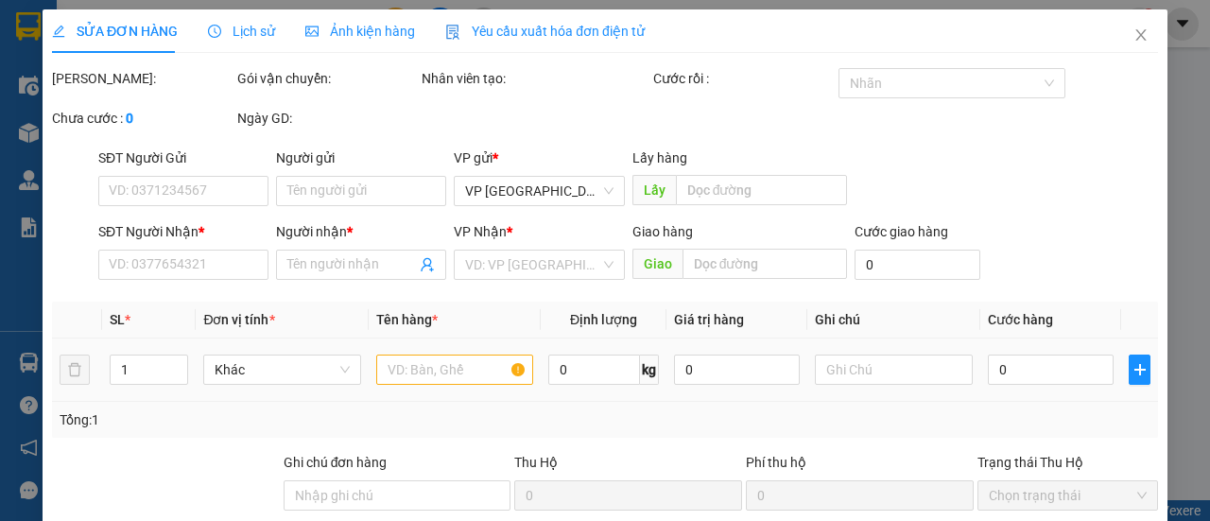
type input "0973513335"
type input "C NHUNG HUYỀN"
type input "[PERSON_NAME]"
type input "90.000"
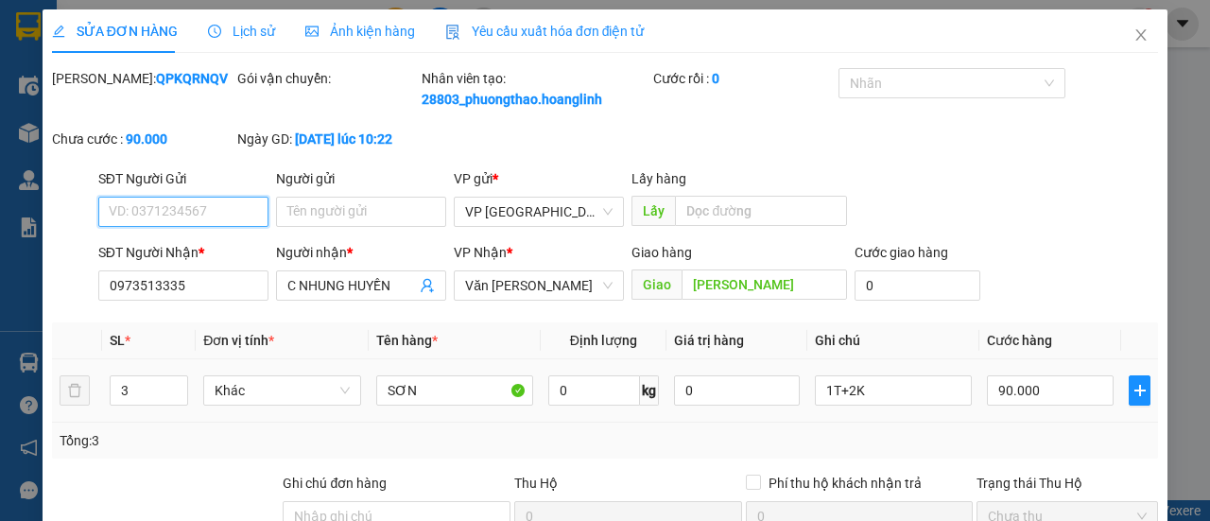
scroll to position [280, 0]
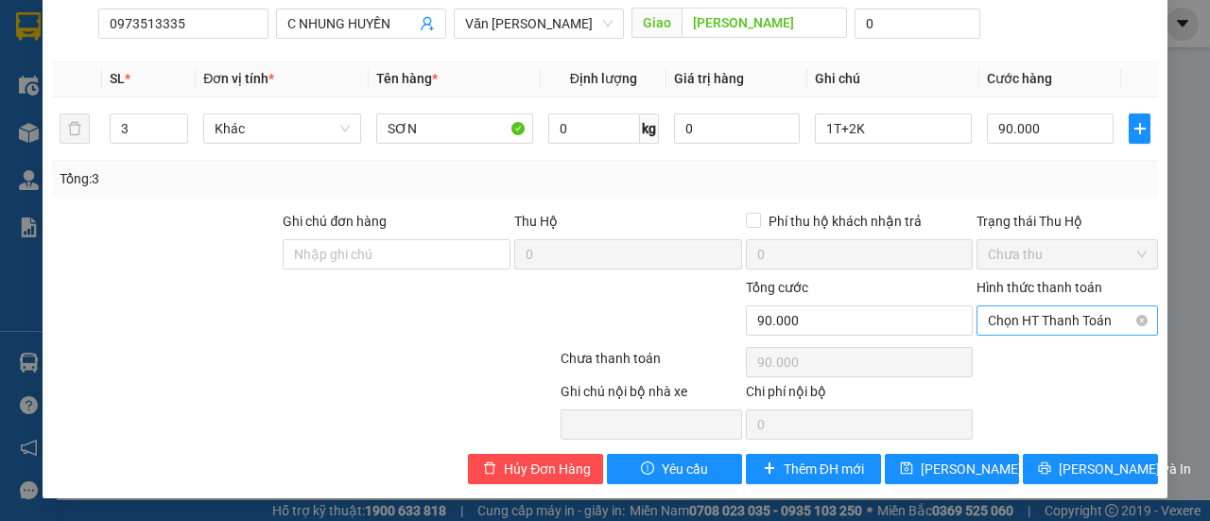
drag, startPoint x: 1034, startPoint y: 321, endPoint x: 1037, endPoint y: 335, distance: 14.5
click at [1034, 322] on span "Chọn HT Thanh Toán" at bounding box center [1066, 320] width 159 height 28
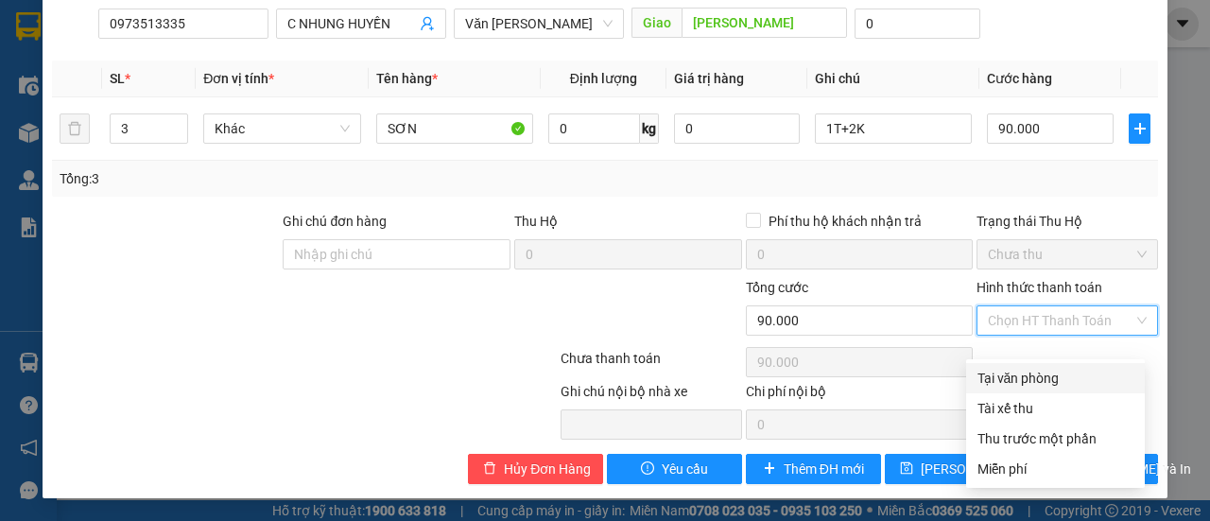
click at [1024, 368] on div "Tại văn phòng" at bounding box center [1055, 378] width 156 height 21
type input "0"
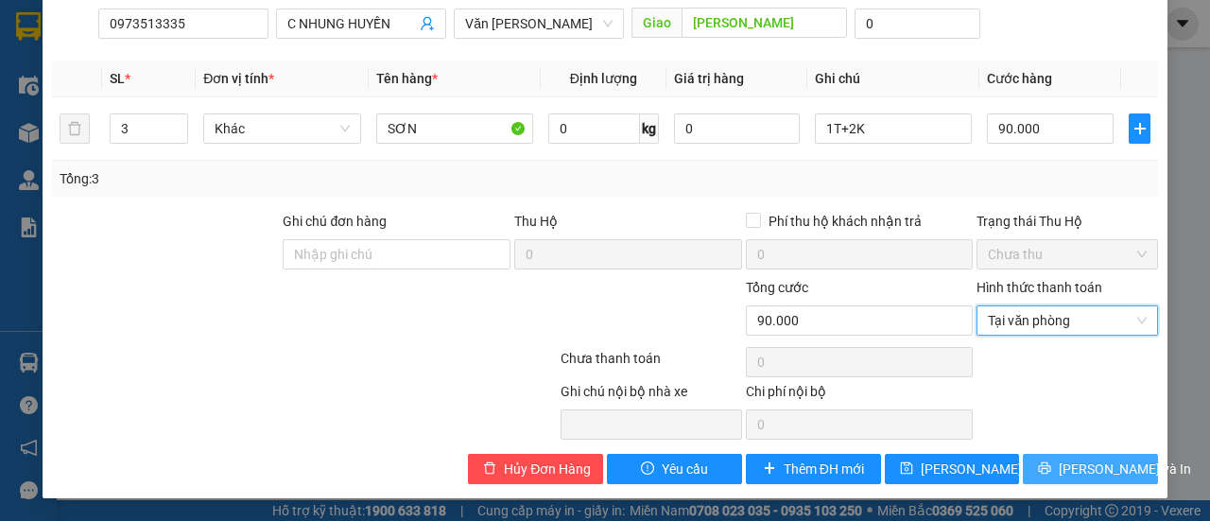
click at [1039, 463] on button "[PERSON_NAME] và In" at bounding box center [1089, 469] width 135 height 30
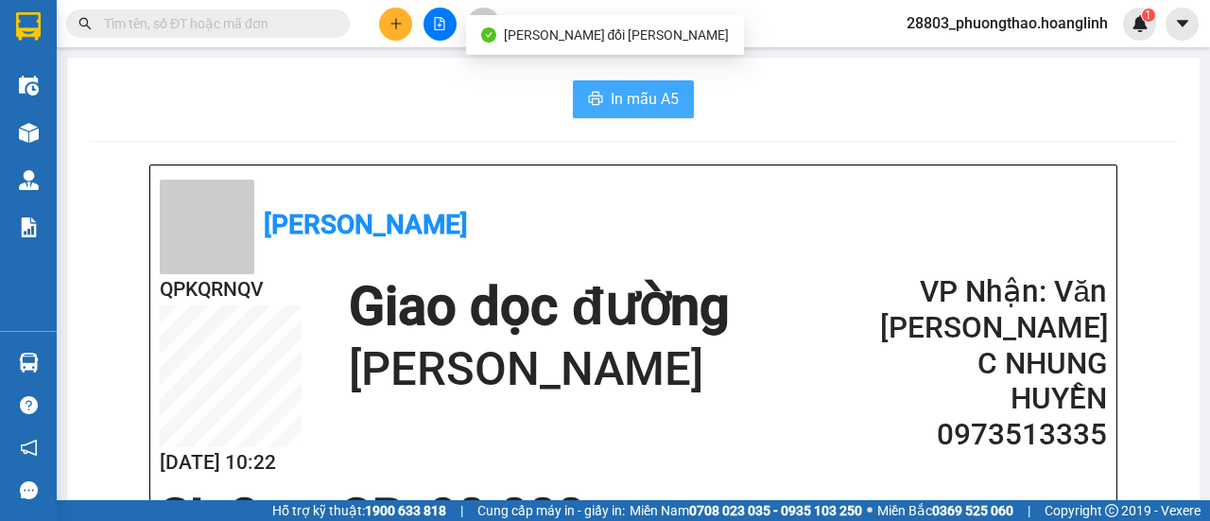
click at [634, 101] on span "In mẫu A5" at bounding box center [644, 99] width 68 height 24
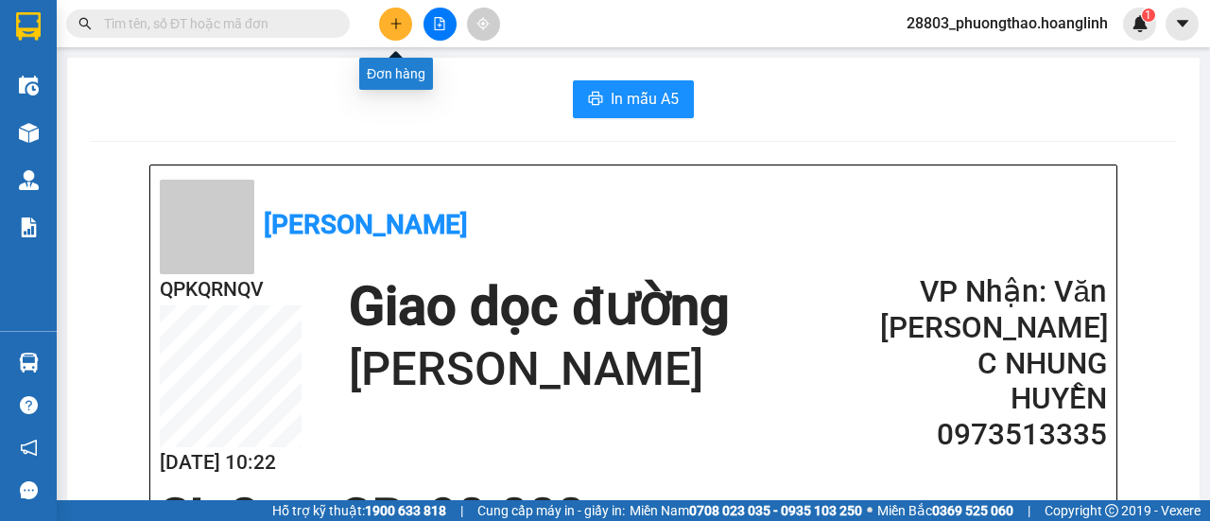
click at [398, 17] on icon "plus" at bounding box center [395, 23] width 13 height 13
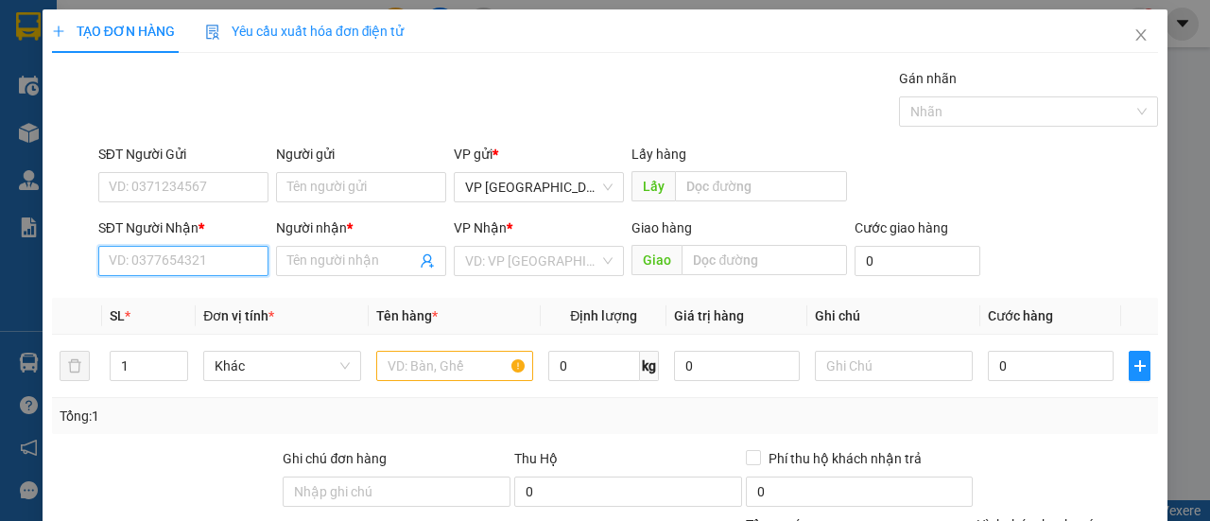
click at [176, 255] on input "SĐT Người Nhận *" at bounding box center [183, 261] width 170 height 30
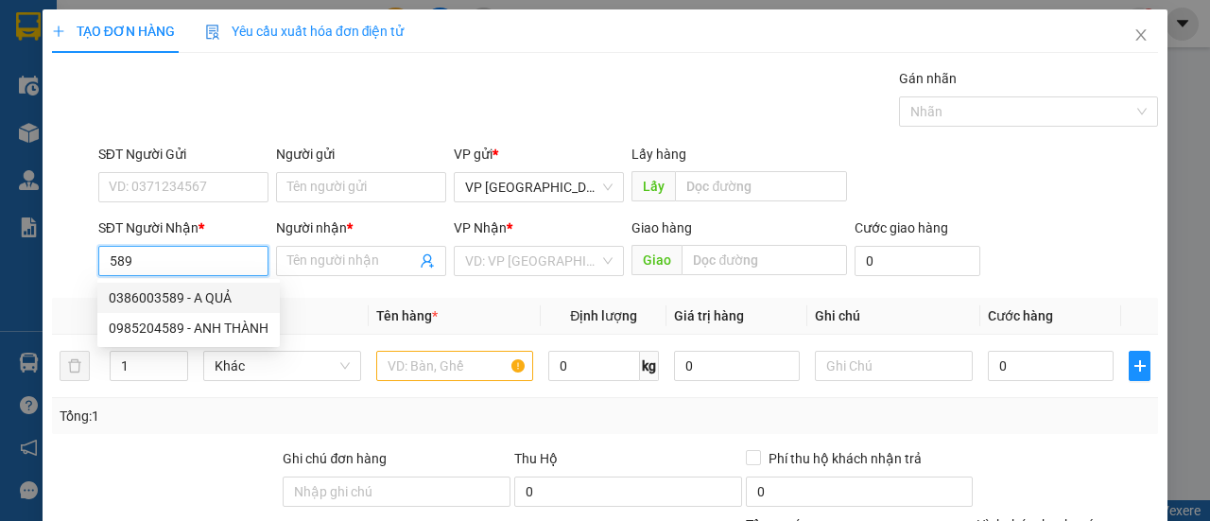
click at [191, 301] on div "0386003589 - A QUẢ" at bounding box center [189, 297] width 160 height 21
type input "0386003589"
type input "A QUẢ"
type input "60.000"
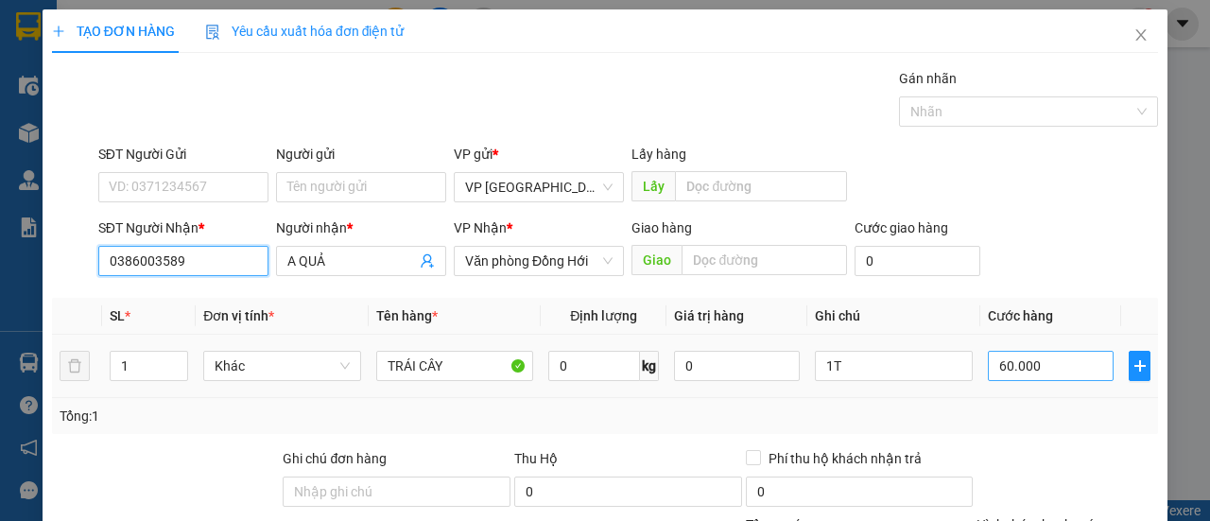
type input "0386003589"
type input "5"
type input "0.000.050"
type input "50"
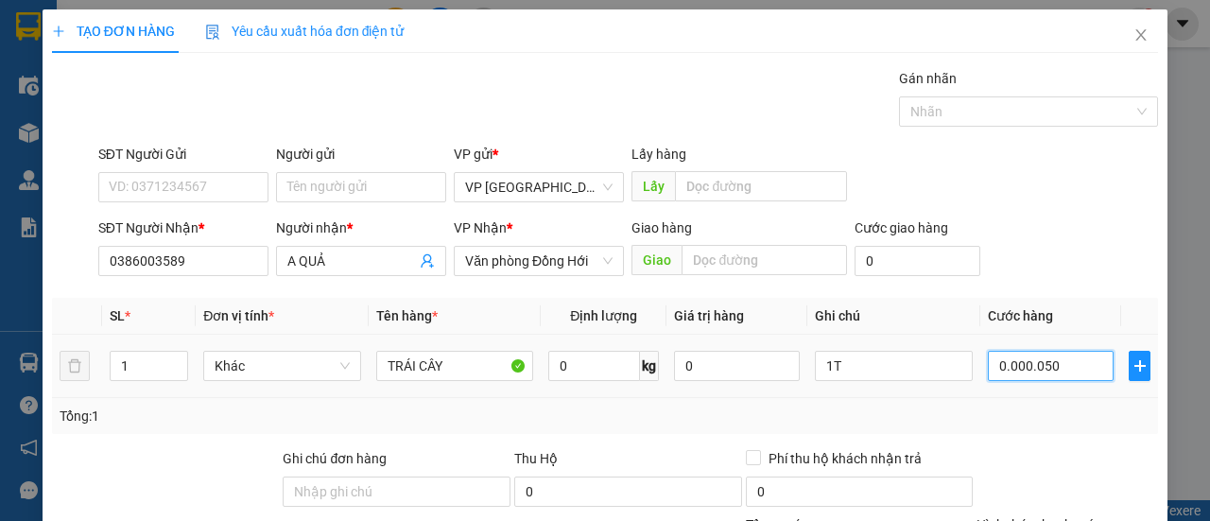
type input "50"
type input "0.000.050"
type input "50.000"
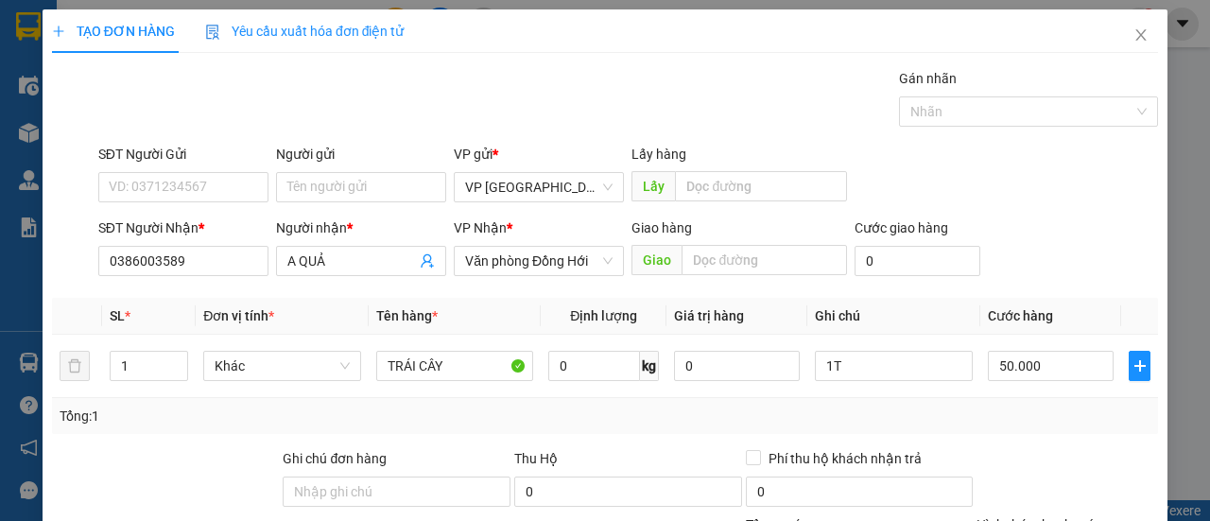
click at [1044, 402] on div "Tổng: 1" at bounding box center [605, 416] width 1106 height 36
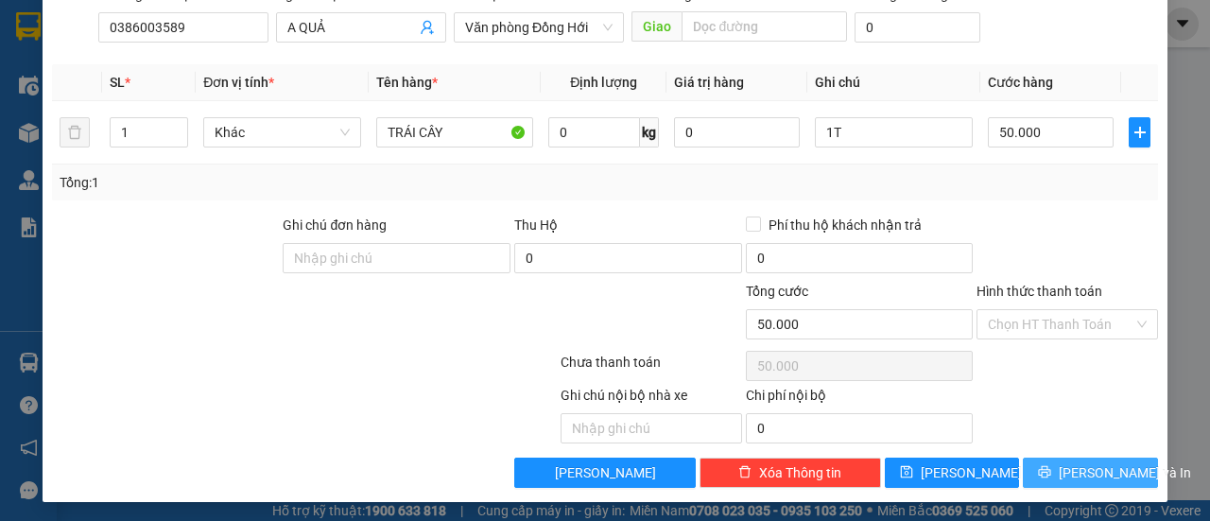
click at [1074, 469] on span "[PERSON_NAME] và In" at bounding box center [1124, 472] width 132 height 21
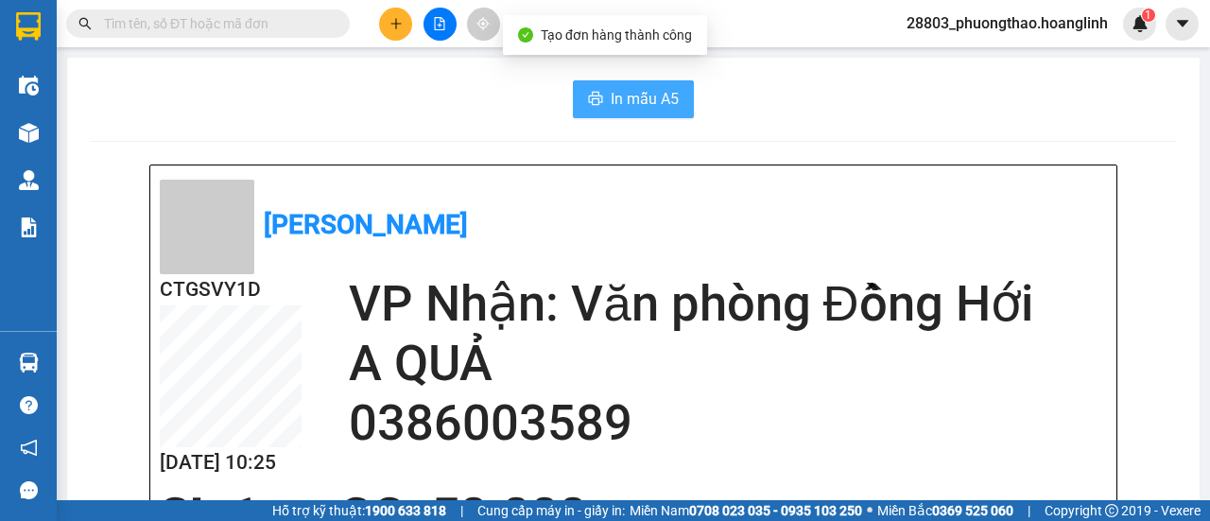
click at [637, 106] on span "In mẫu A5" at bounding box center [644, 99] width 68 height 24
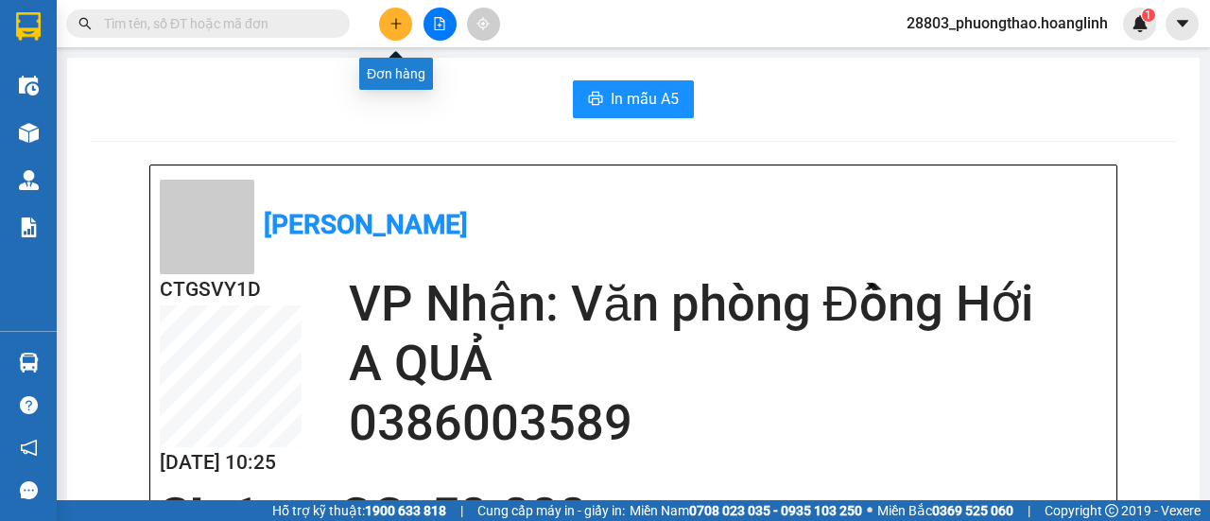
click at [393, 24] on icon "plus" at bounding box center [395, 23] width 10 height 1
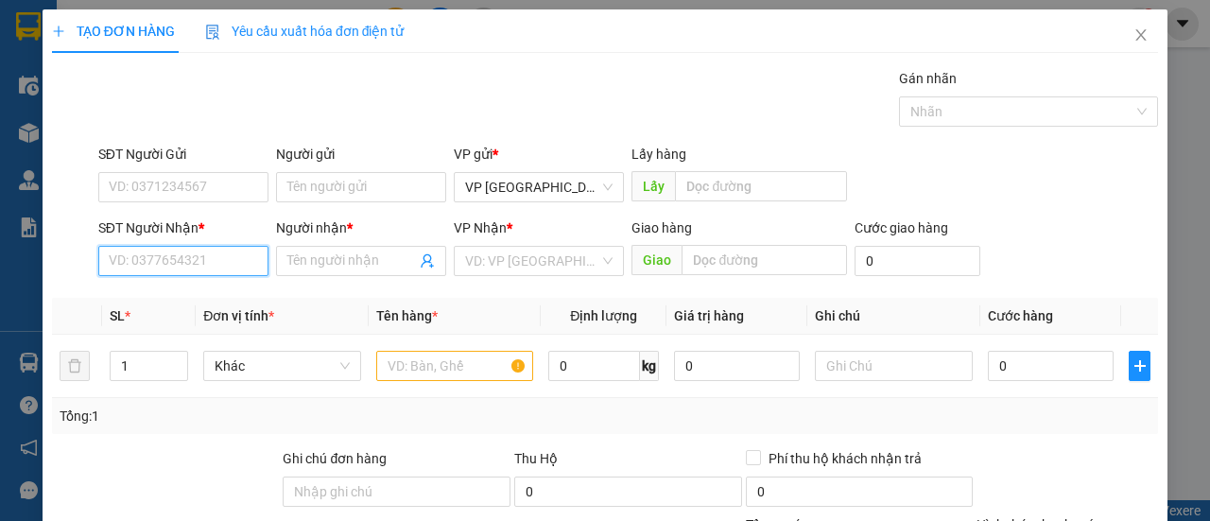
click at [165, 260] on input "SĐT Người Nhận *" at bounding box center [183, 261] width 170 height 30
click at [176, 307] on div "0963237593 - TRANG" at bounding box center [182, 297] width 146 height 21
type input "0963237593"
type input "TRANG"
type input "50.000"
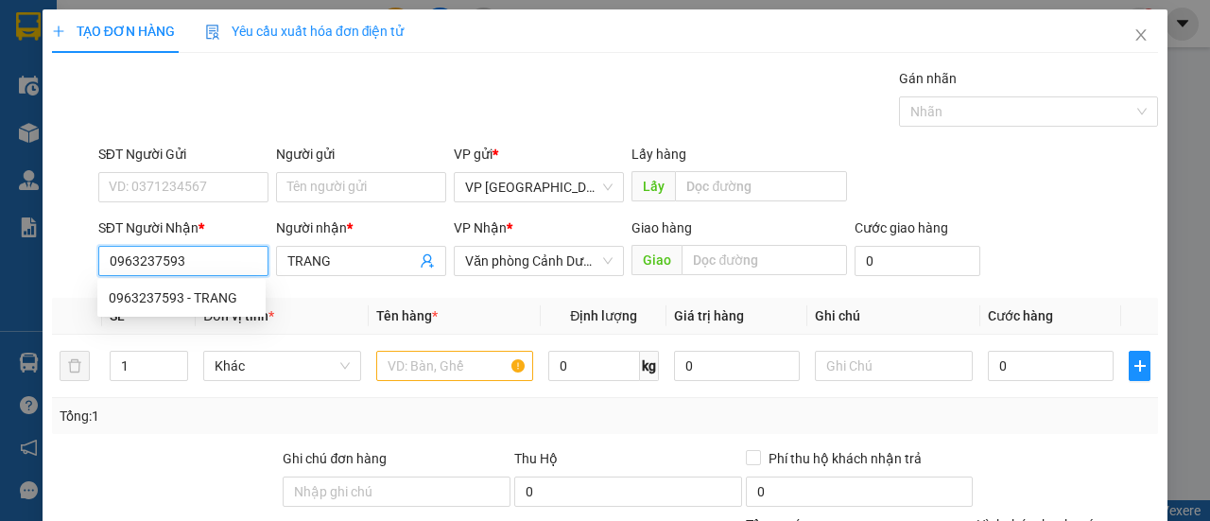
type input "50.000"
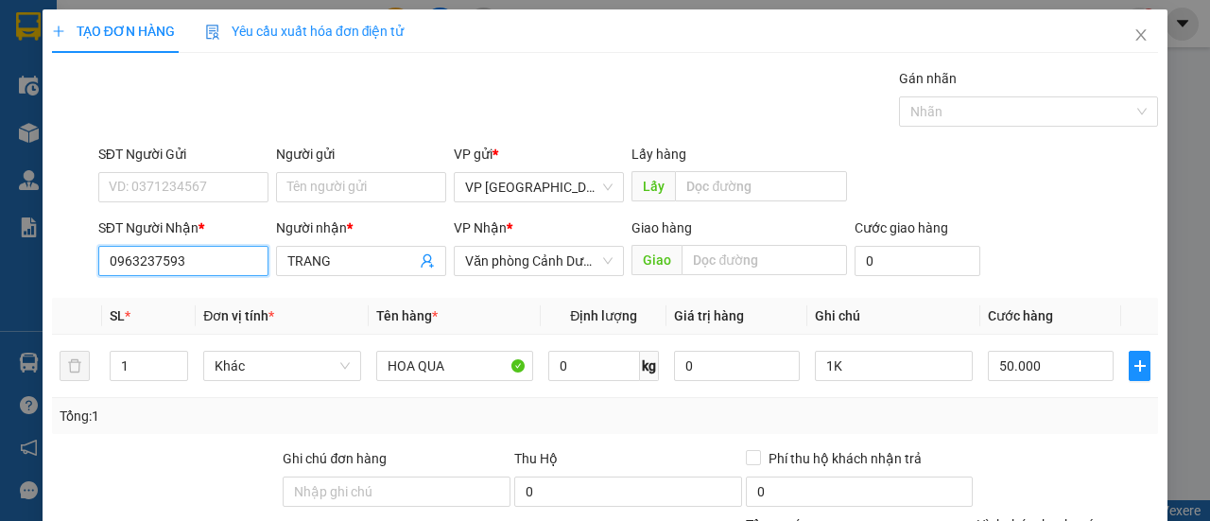
scroll to position [233, 0]
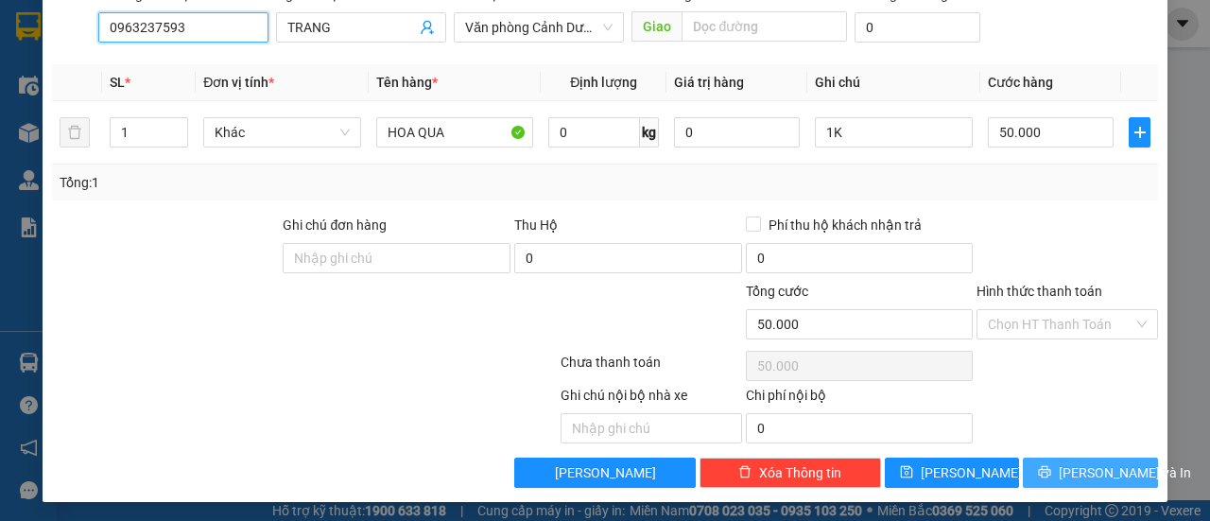
type input "0963237593"
click at [1068, 470] on span "[PERSON_NAME] và In" at bounding box center [1124, 472] width 132 height 21
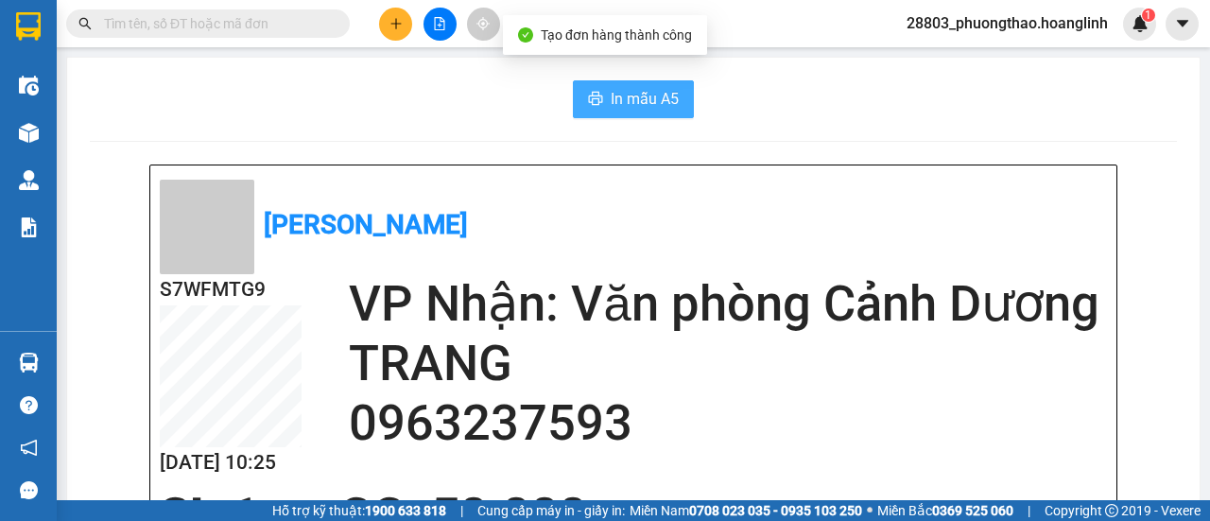
click at [636, 109] on span "In mẫu A5" at bounding box center [644, 99] width 68 height 24
